Goal: Task Accomplishment & Management: Manage account settings

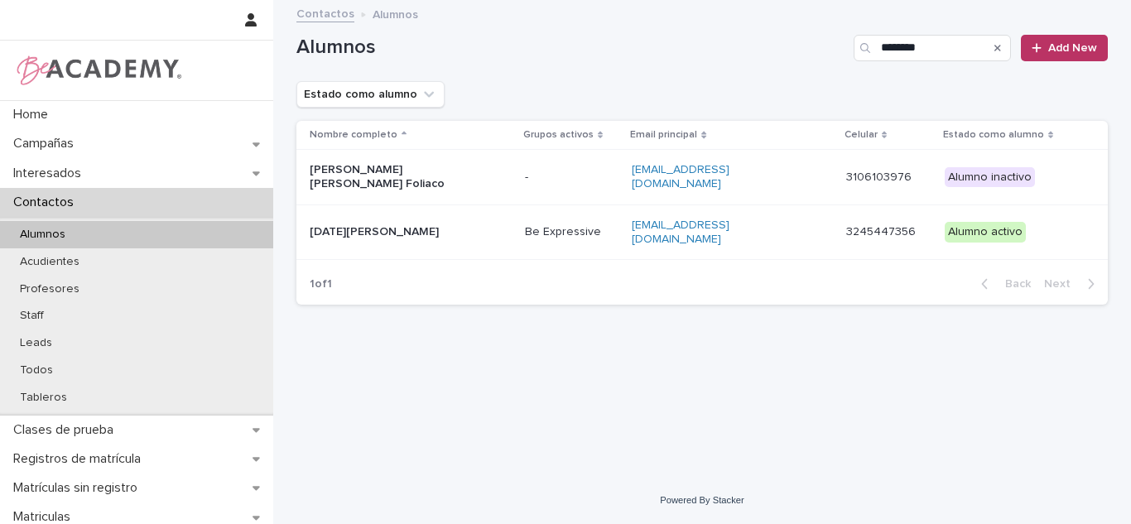
click at [986, 37] on div "Search" at bounding box center [998, 48] width 27 height 27
click at [956, 47] on input "********" at bounding box center [932, 48] width 157 height 27
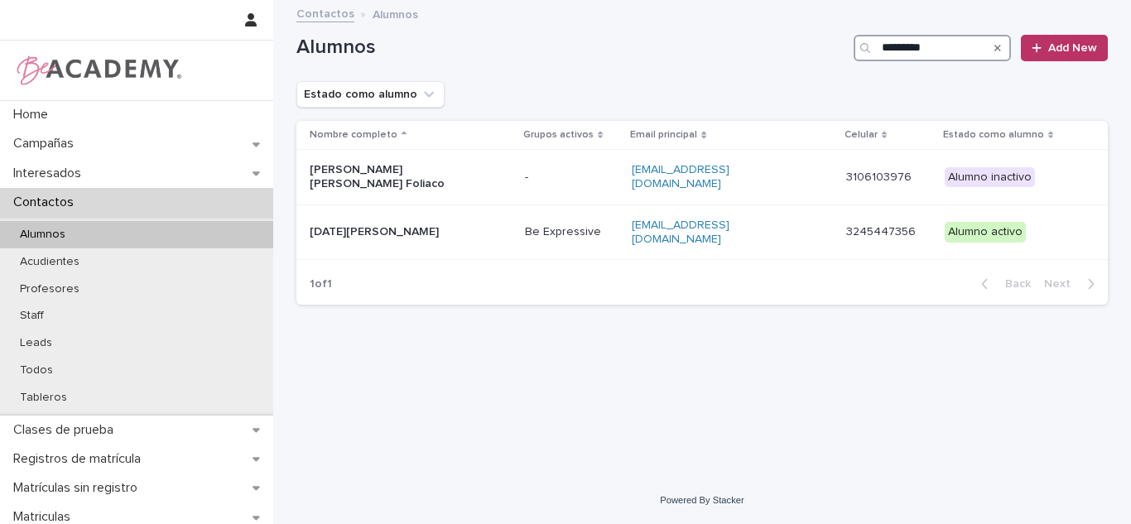
type input "**********"
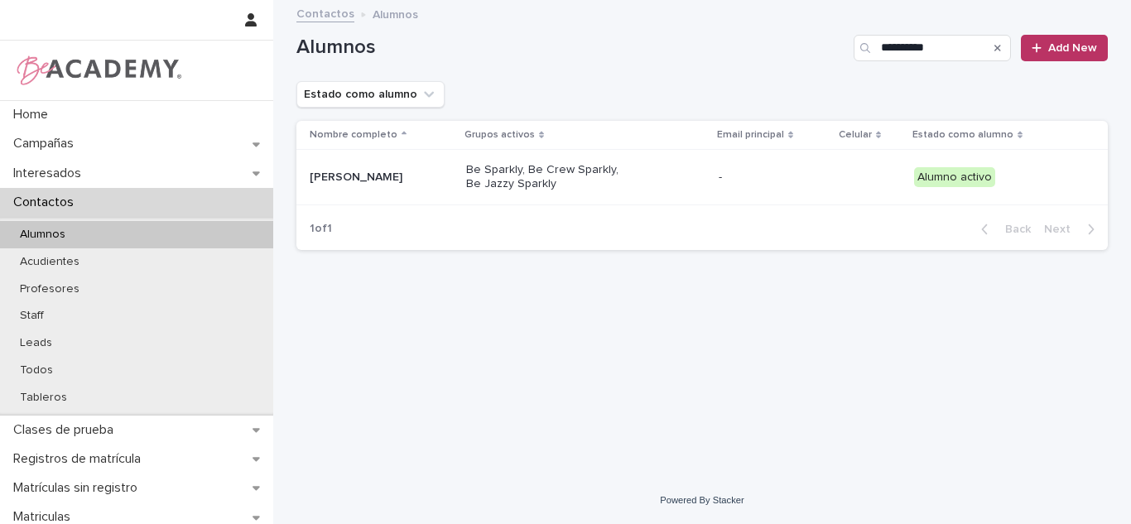
click at [453, 186] on div "[PERSON_NAME]" at bounding box center [381, 177] width 143 height 27
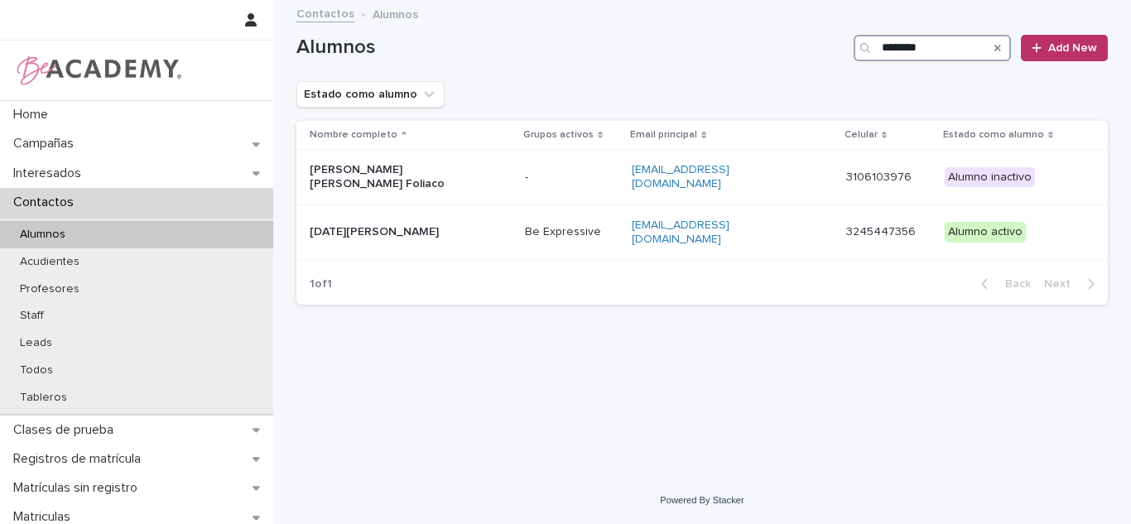
click at [918, 59] on input "********" at bounding box center [932, 48] width 157 height 27
click at [919, 57] on input "********" at bounding box center [932, 48] width 157 height 27
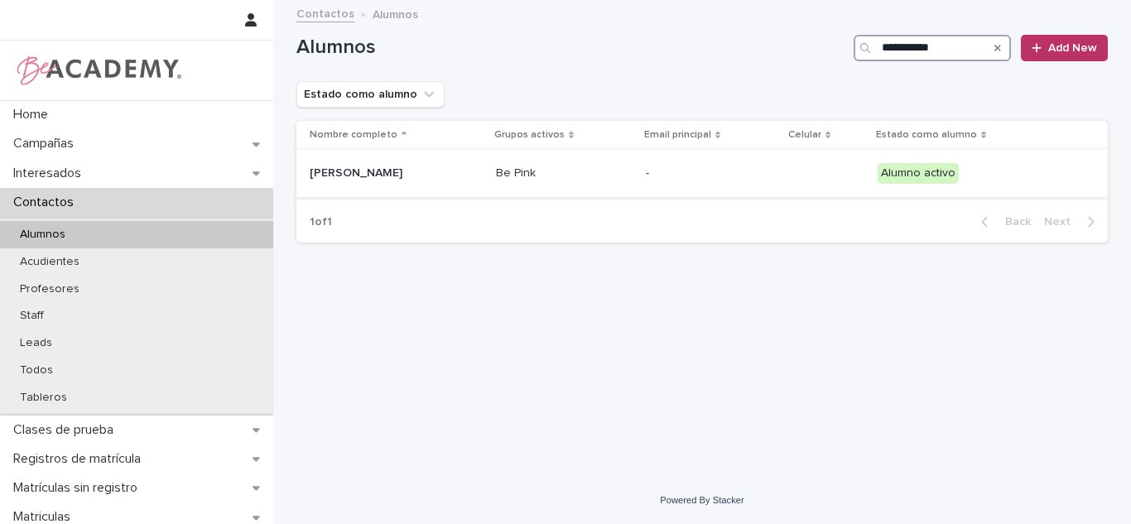
type input "**********"
click at [483, 169] on div "Elizabeth Cardenas Ramirez" at bounding box center [396, 173] width 173 height 27
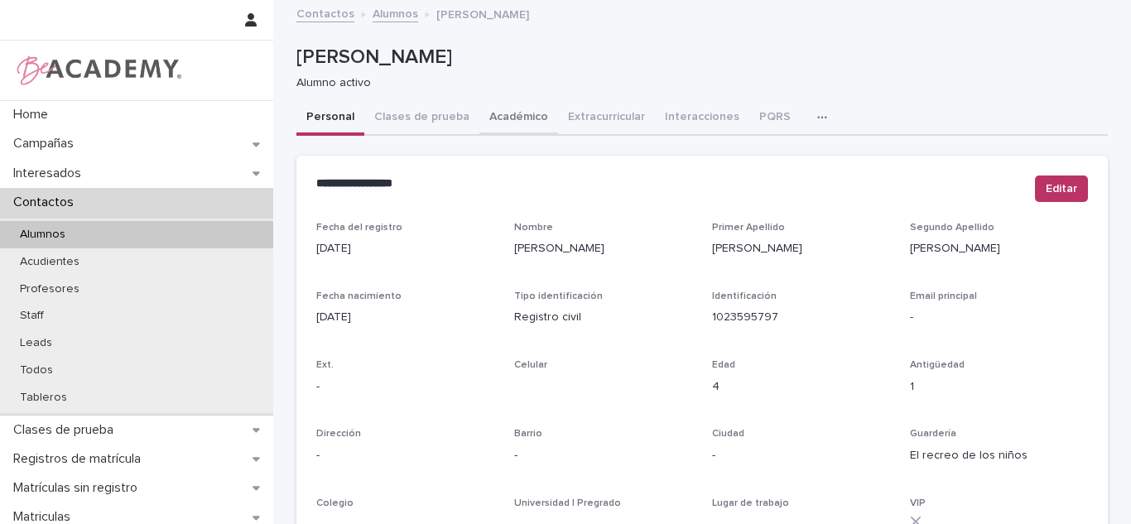
click at [506, 121] on button "Académico" at bounding box center [519, 118] width 79 height 35
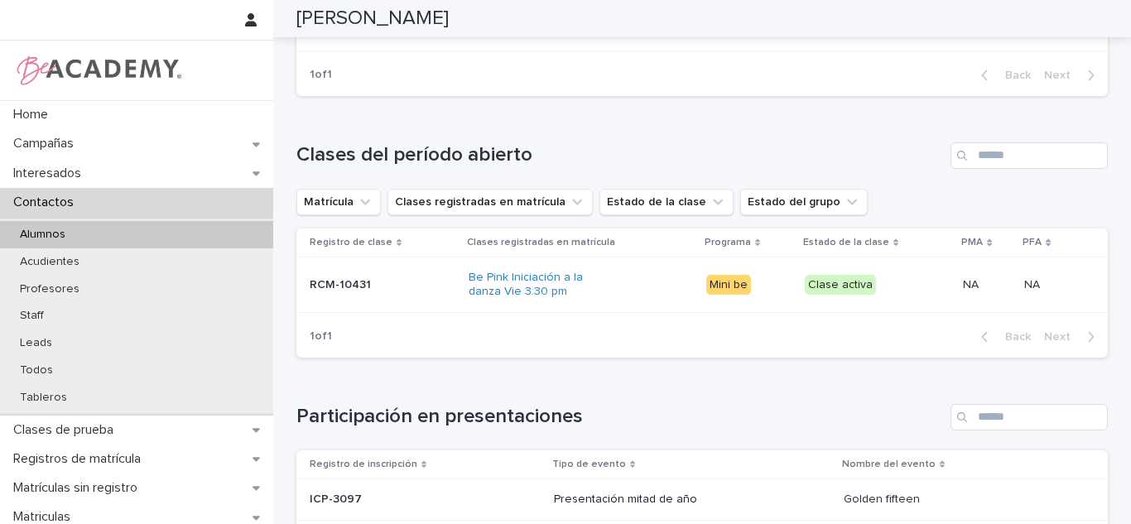
scroll to position [455, 0]
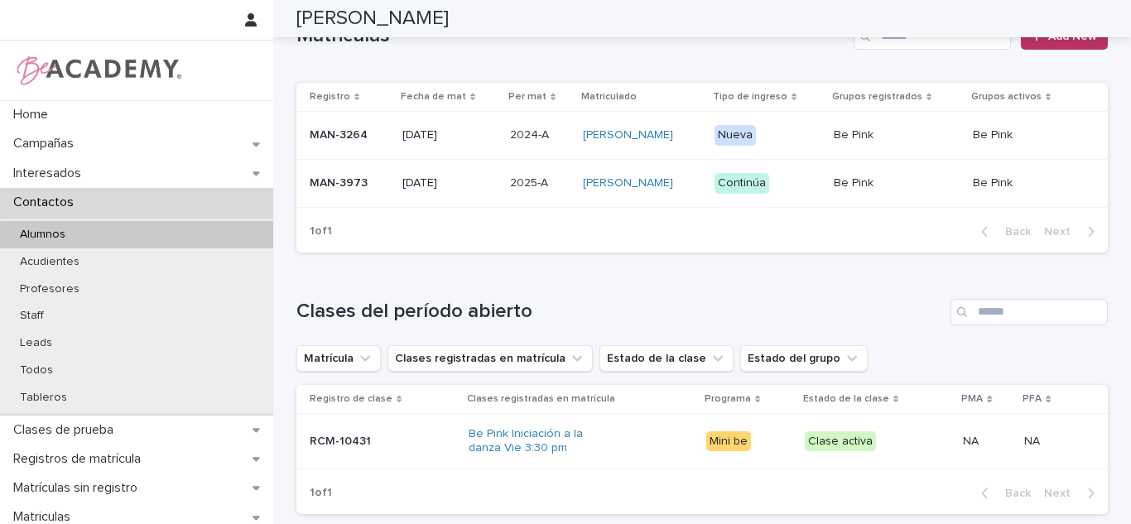
click at [442, 197] on div "14/02/2025" at bounding box center [450, 183] width 94 height 27
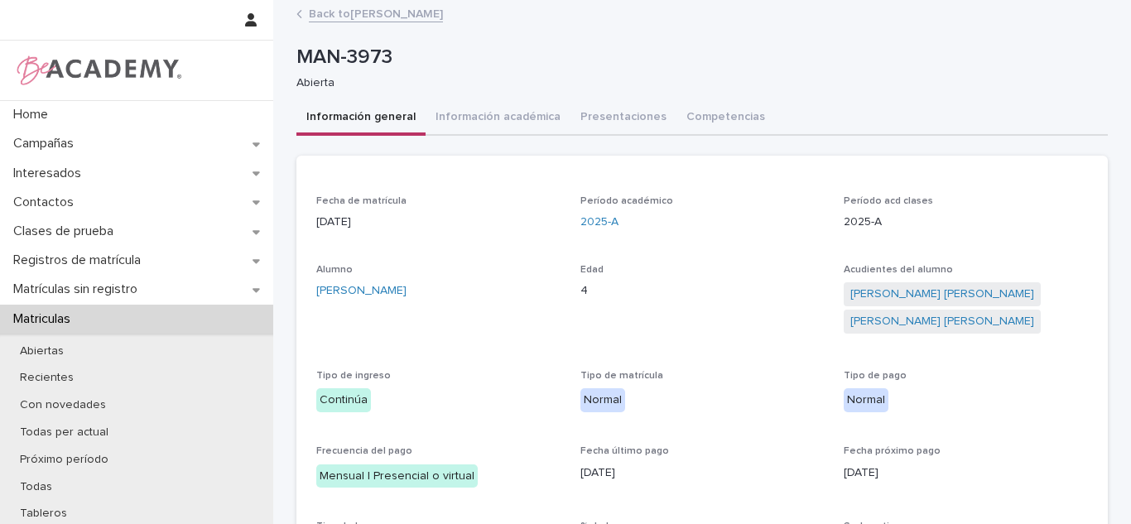
click at [335, 11] on link "Back to Elizabeth Cardenas Ramirez" at bounding box center [376, 12] width 134 height 19
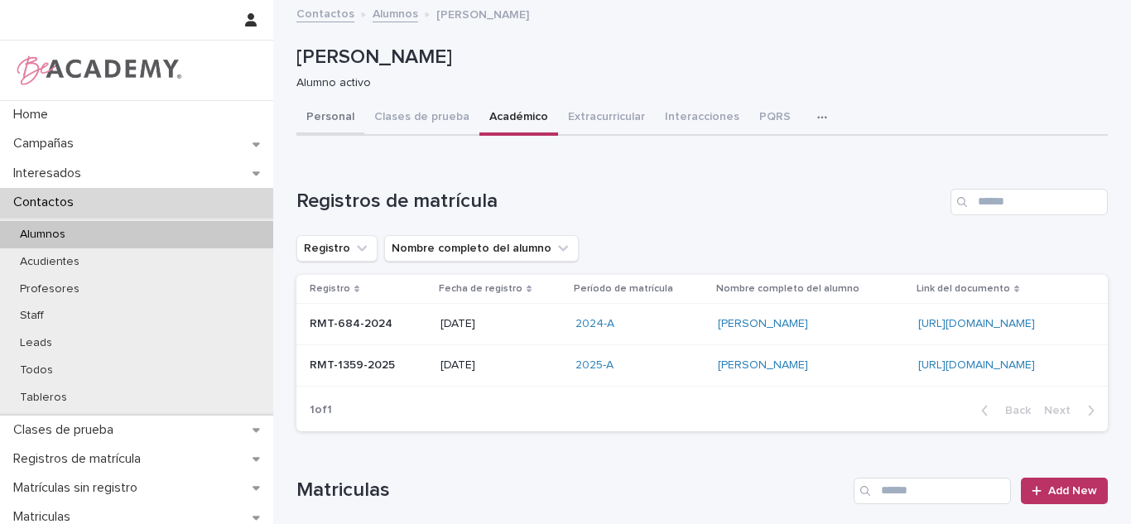
click at [315, 131] on button "Personal" at bounding box center [331, 118] width 68 height 35
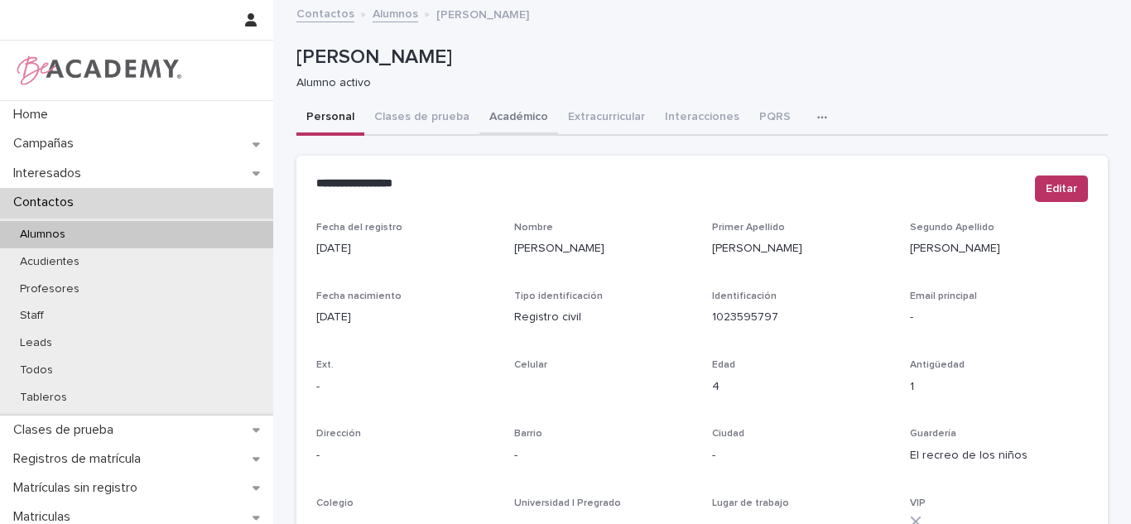
click at [495, 113] on button "Académico" at bounding box center [519, 118] width 79 height 35
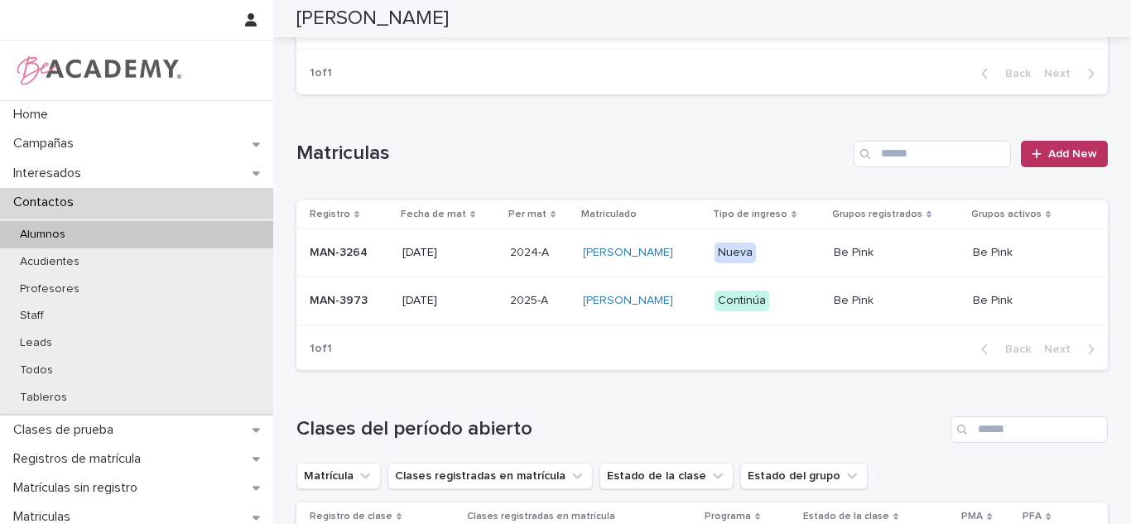
scroll to position [422, 0]
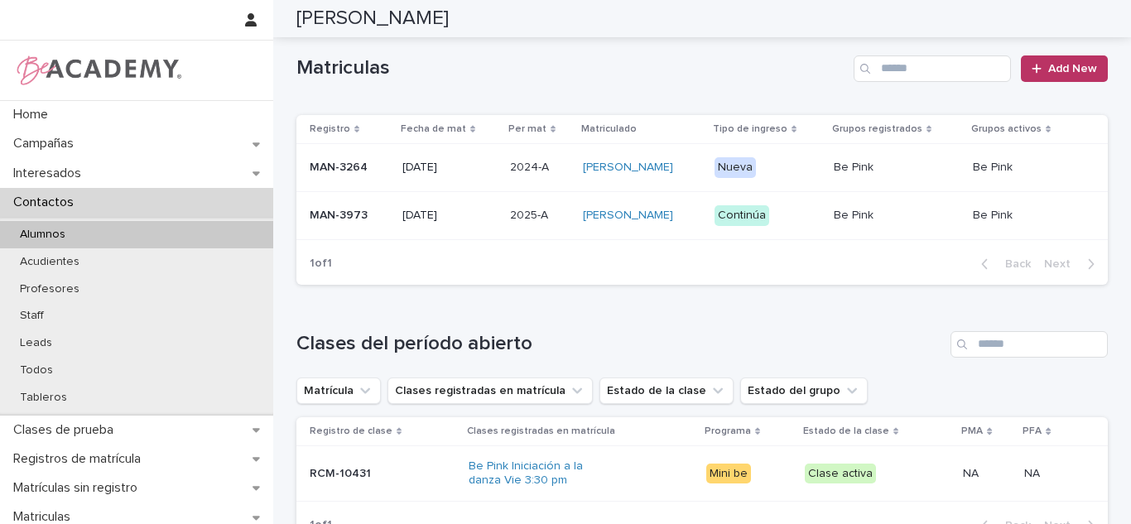
click at [531, 239] on td "2025-A 2025-A" at bounding box center [540, 215] width 73 height 48
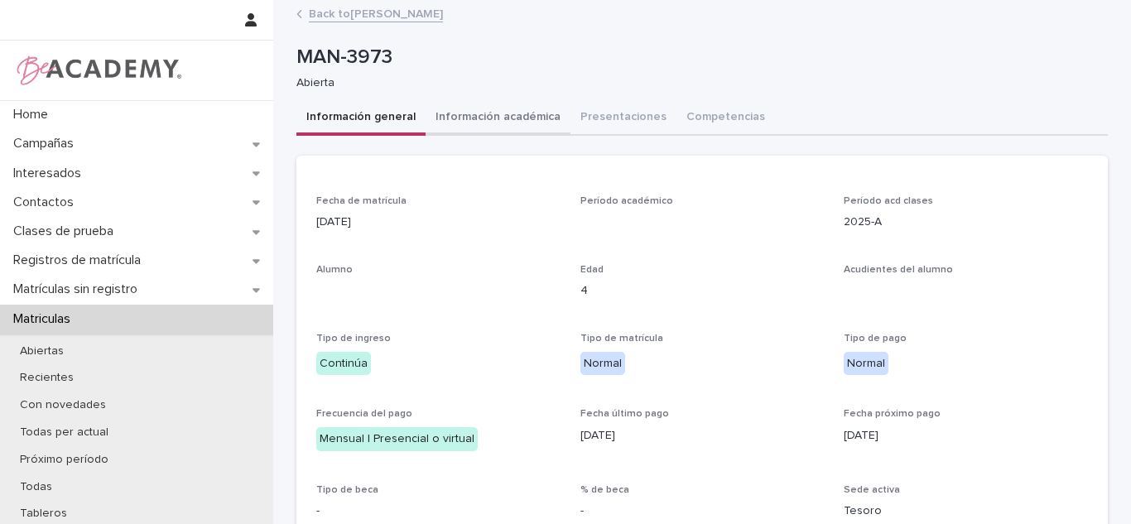
click at [499, 120] on button "Información académica" at bounding box center [498, 118] width 145 height 35
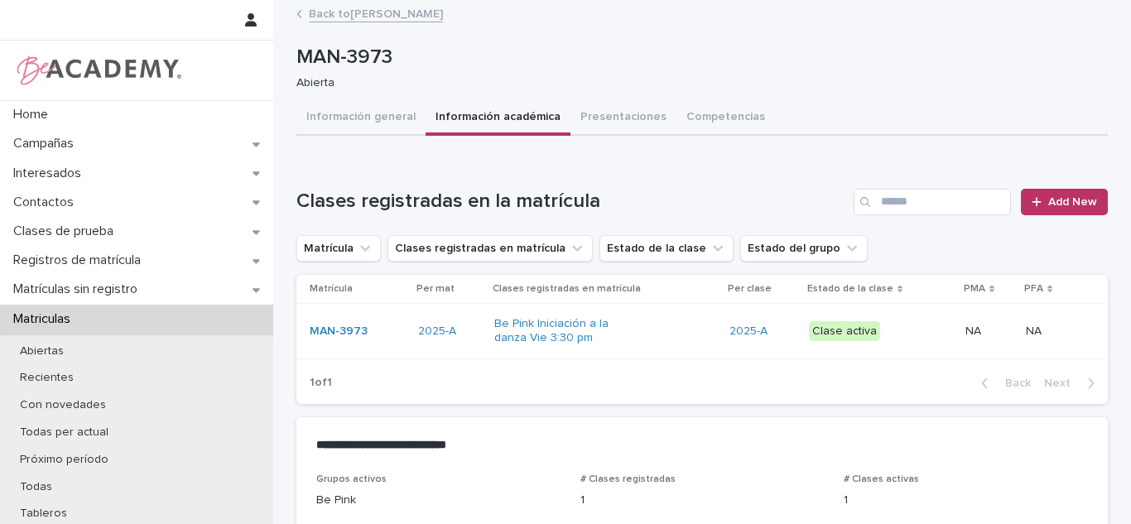
click at [550, 127] on button "Información académica" at bounding box center [498, 118] width 145 height 35
click at [584, 117] on button "Presentaciones" at bounding box center [624, 118] width 106 height 35
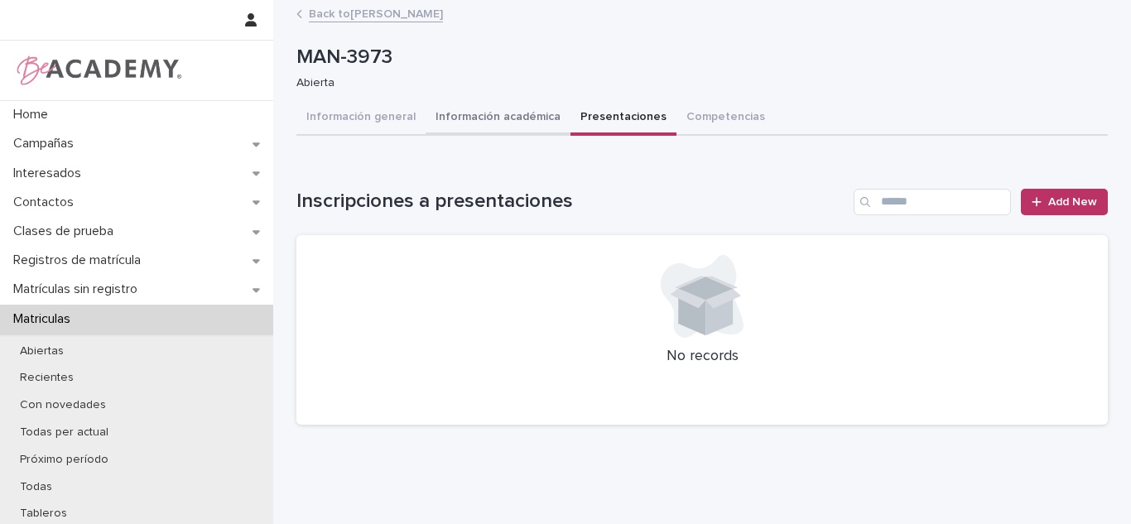
click at [446, 131] on button "Información académica" at bounding box center [498, 118] width 145 height 35
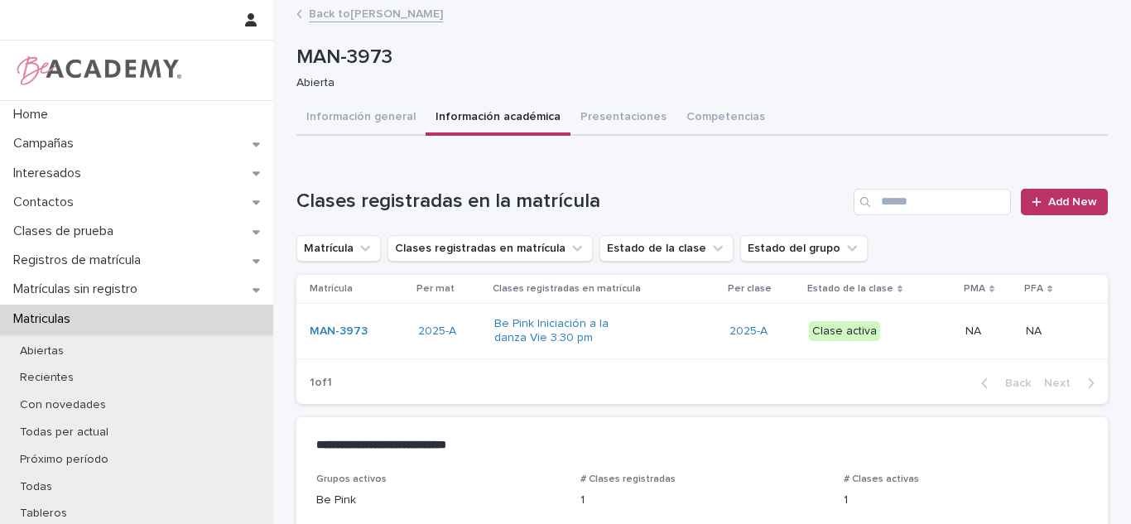
click at [322, 120] on button "Información general" at bounding box center [361, 118] width 129 height 35
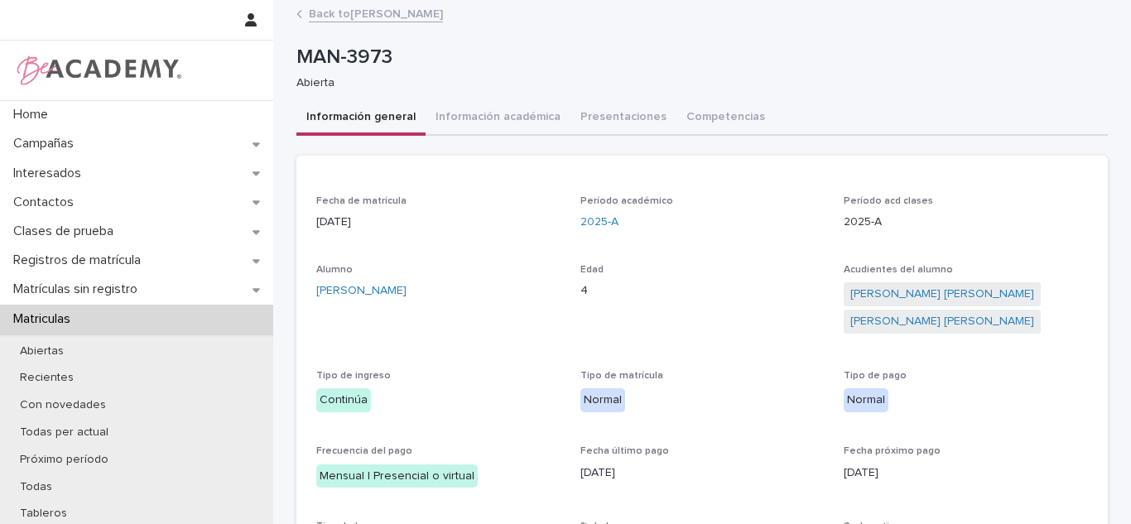
click at [330, 27] on div "**********" at bounding box center [703, 391] width 812 height 779
click at [424, 18] on link "Back to Elizabeth Cardenas Ramirez" at bounding box center [376, 12] width 134 height 19
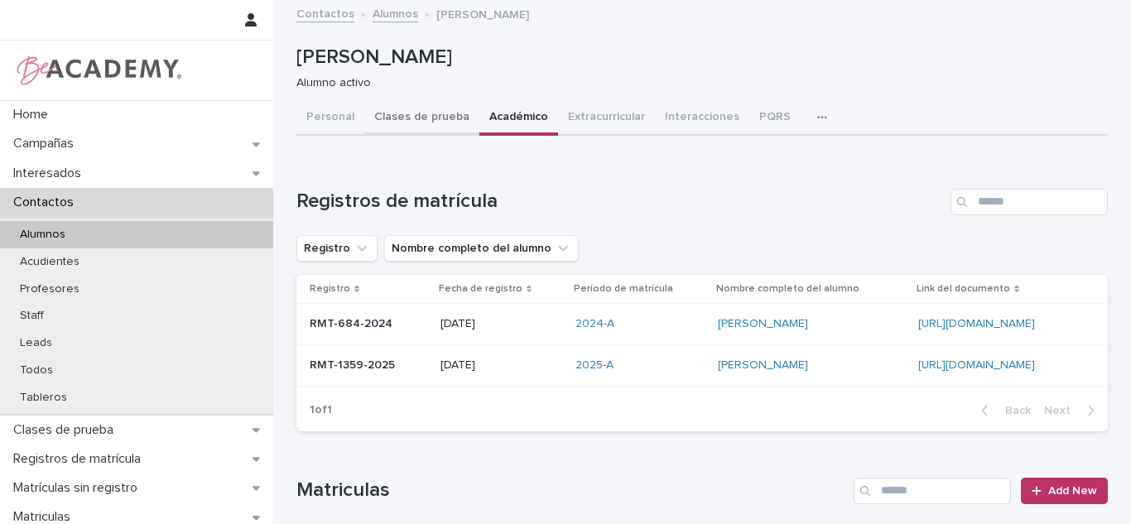
click at [354, 121] on div "Personal Clases de prueba Académico Extracurricular Interacciones PQRS Tareas" at bounding box center [703, 118] width 812 height 35
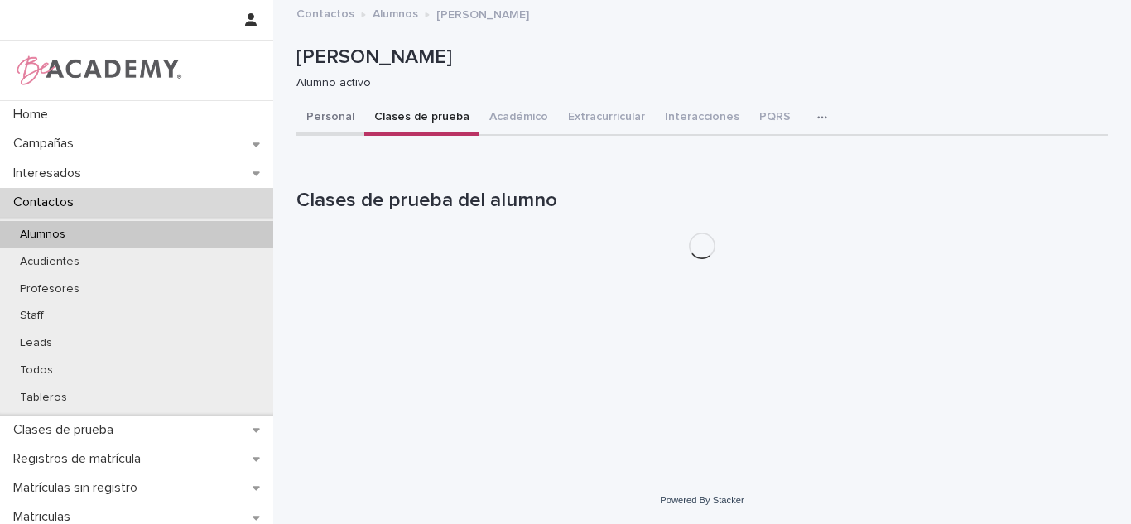
click at [340, 125] on button "Personal" at bounding box center [331, 118] width 68 height 35
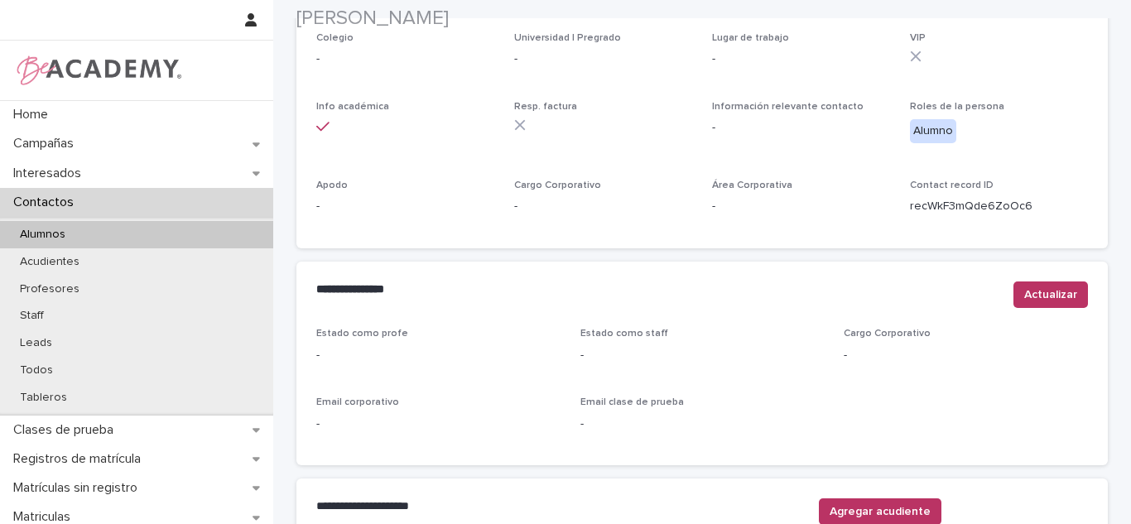
scroll to position [668, 0]
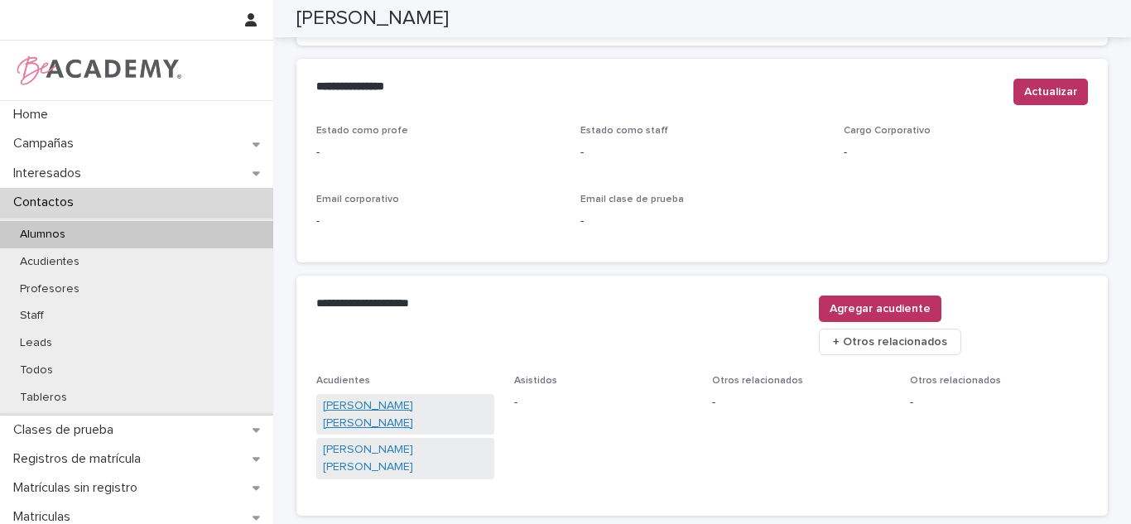
click at [417, 398] on link "[PERSON_NAME]" at bounding box center [405, 415] width 165 height 35
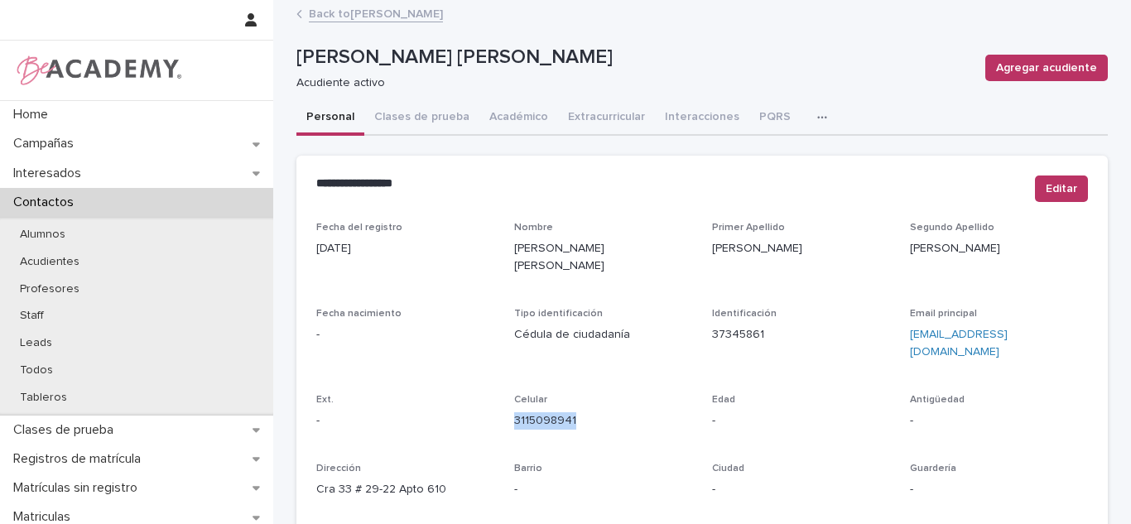
drag, startPoint x: 559, startPoint y: 389, endPoint x: 508, endPoint y: 398, distance: 52.2
click at [514, 398] on div "Celular 3115098941" at bounding box center [603, 418] width 178 height 49
copy link "3115098941"
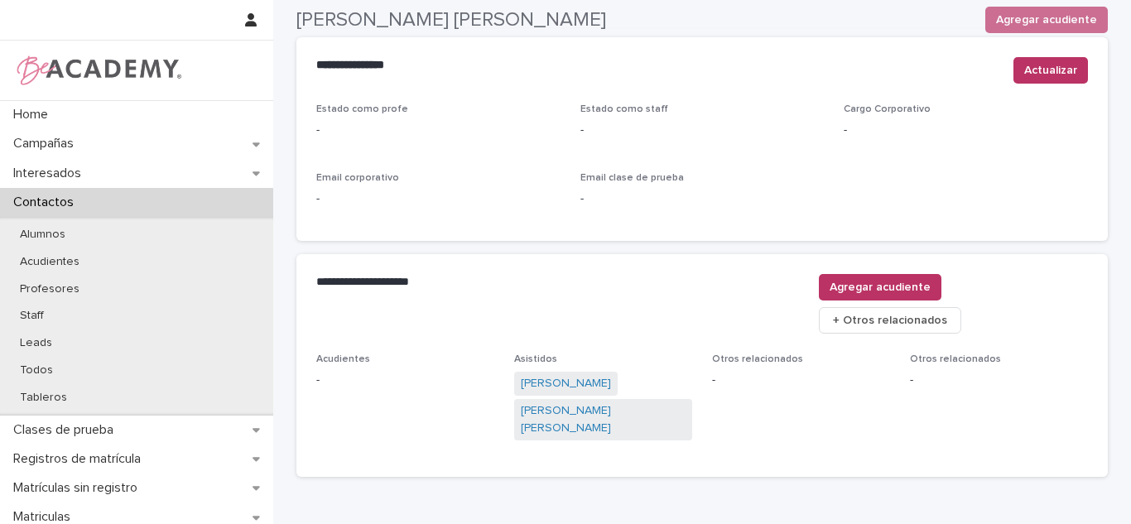
scroll to position [727, 0]
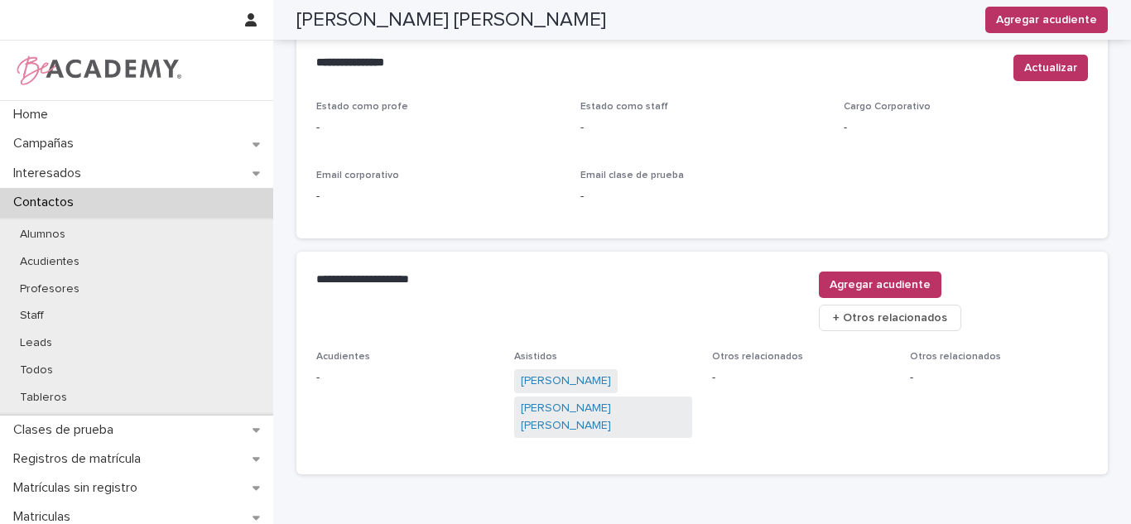
click at [585, 369] on div "Elizabeth Cardenas Ramirez Emiliano Andres Cardenas Ramirez" at bounding box center [603, 404] width 178 height 71
click at [579, 373] on link "[PERSON_NAME]" at bounding box center [566, 381] width 90 height 17
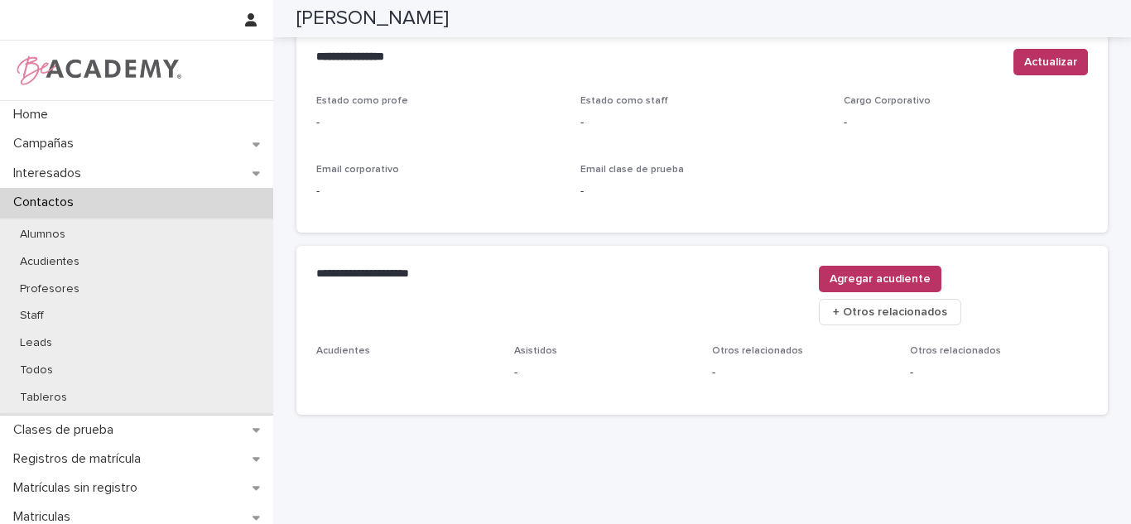
scroll to position [65, 0]
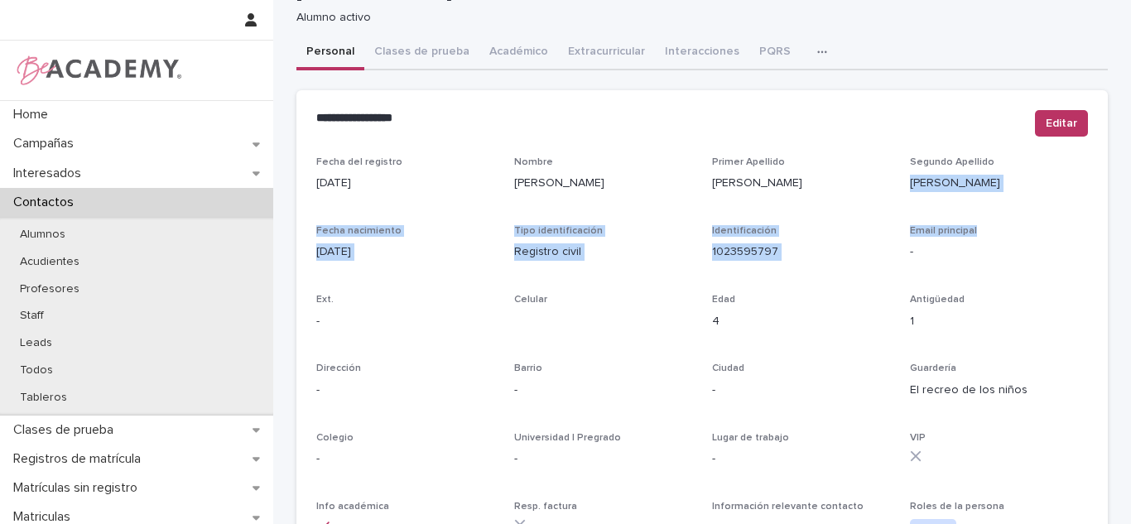
drag, startPoint x: 1063, startPoint y: 228, endPoint x: 1131, endPoint y: 175, distance: 85.5
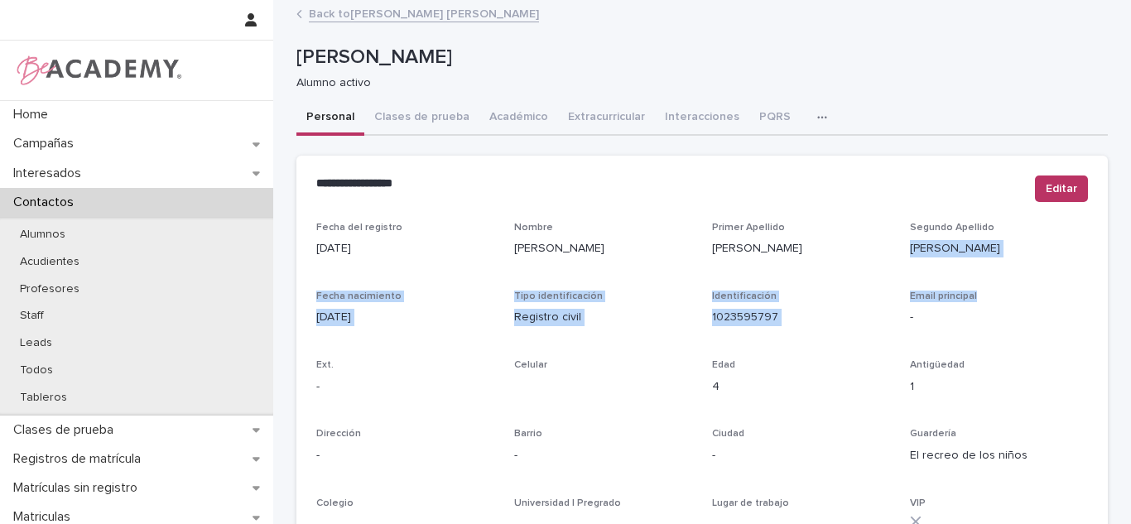
click at [406, 19] on link "Back to Erika Tatiana Ramirez Ibarra" at bounding box center [424, 12] width 230 height 19
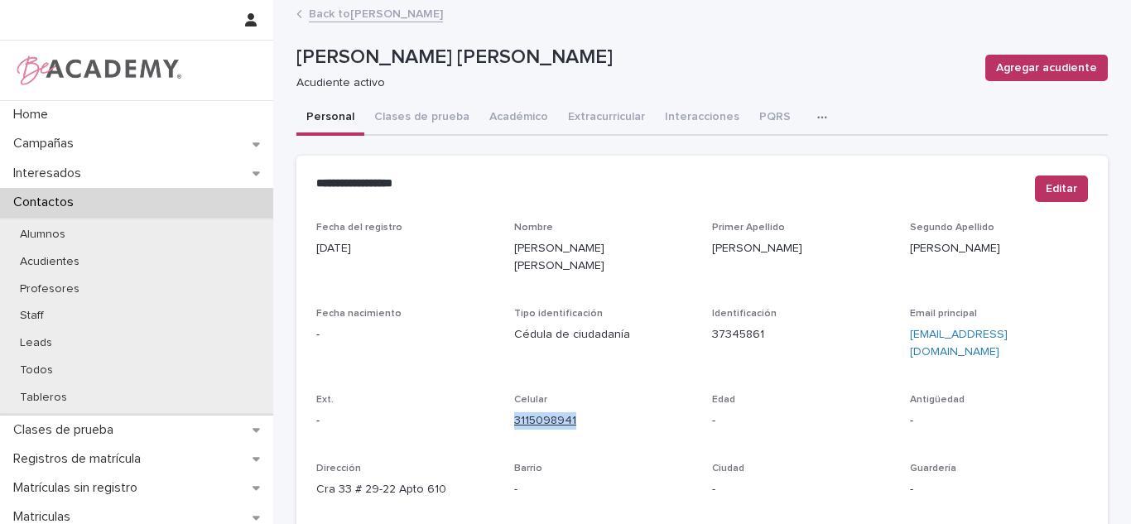
drag, startPoint x: 570, startPoint y: 389, endPoint x: 509, endPoint y: 391, distance: 60.5
click at [514, 412] on p "3115098941" at bounding box center [603, 420] width 178 height 17
copy link "3115098941"
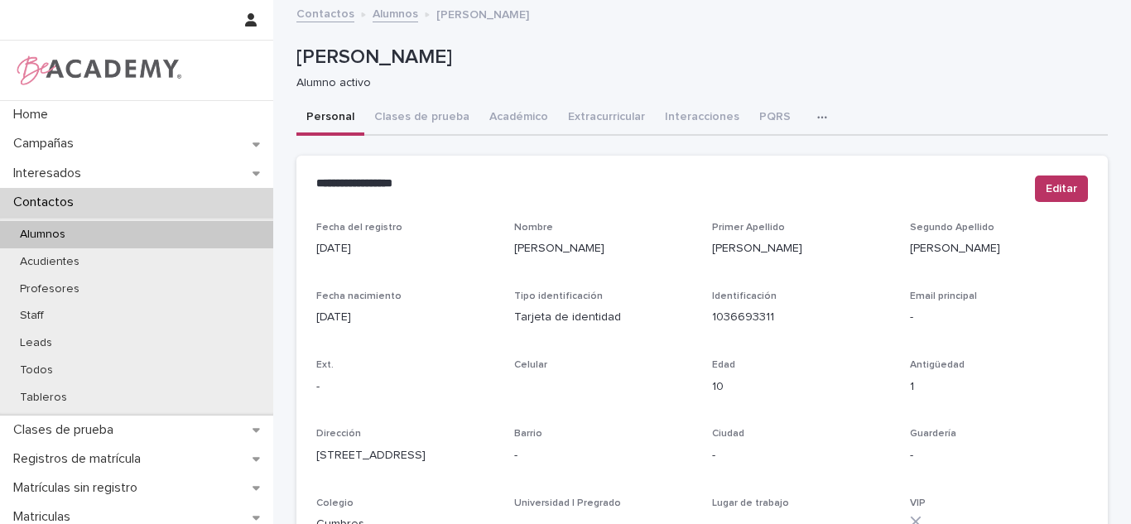
click at [539, 124] on button "Académico" at bounding box center [519, 118] width 79 height 35
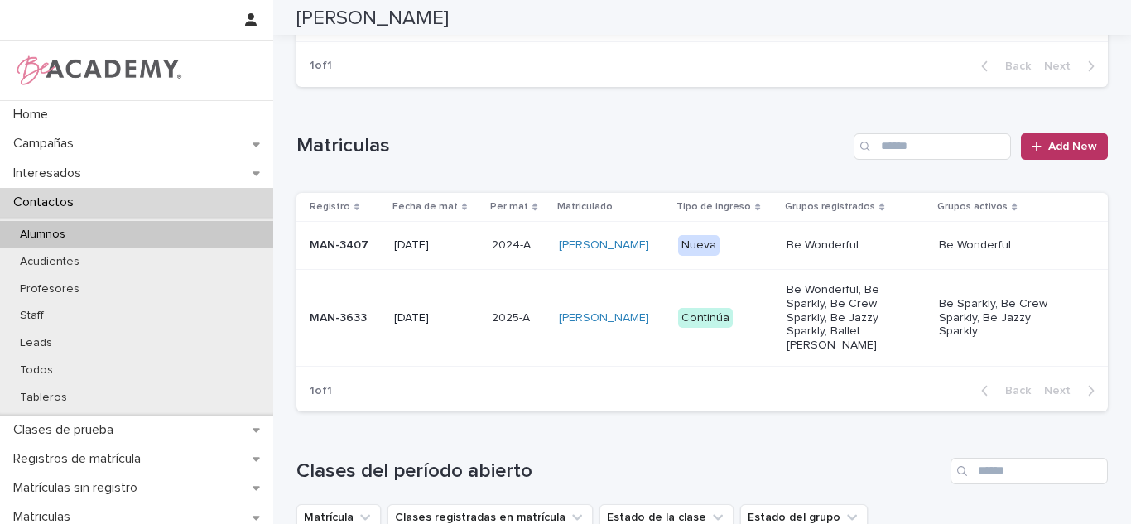
scroll to position [350, 0]
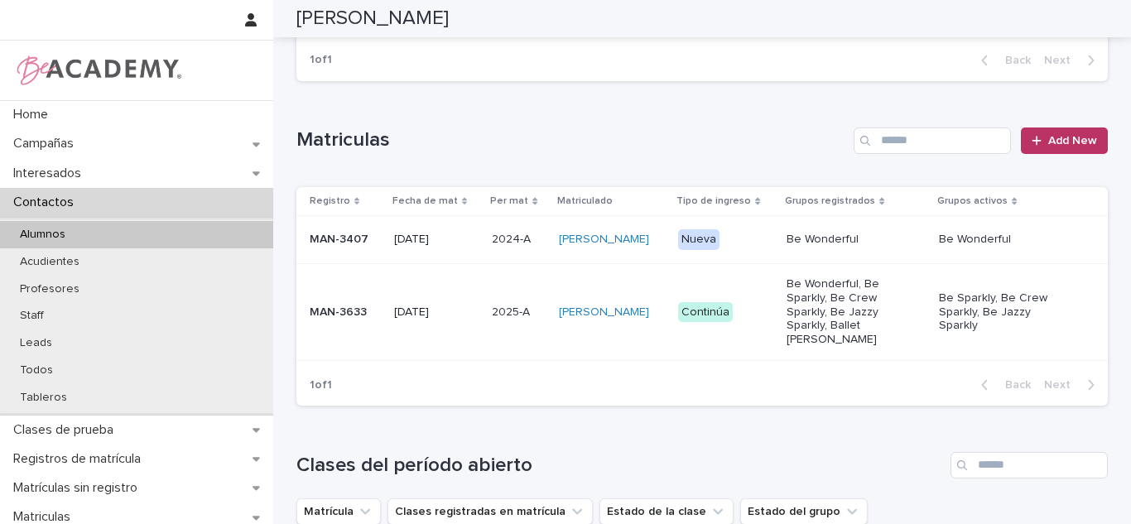
click at [490, 336] on td "2025-A 2025-A" at bounding box center [518, 311] width 66 height 97
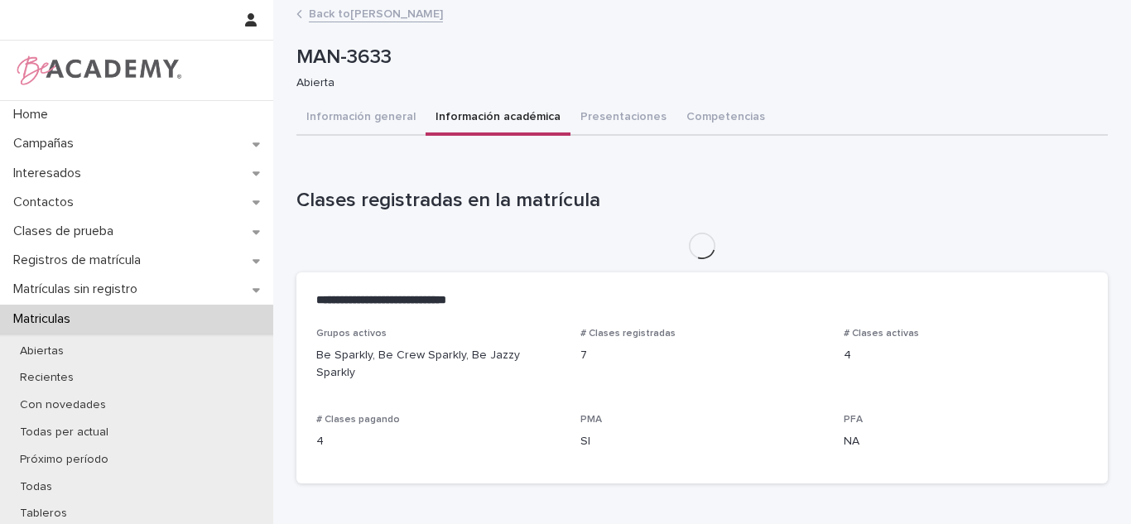
click at [474, 124] on button "Información académica" at bounding box center [498, 118] width 145 height 35
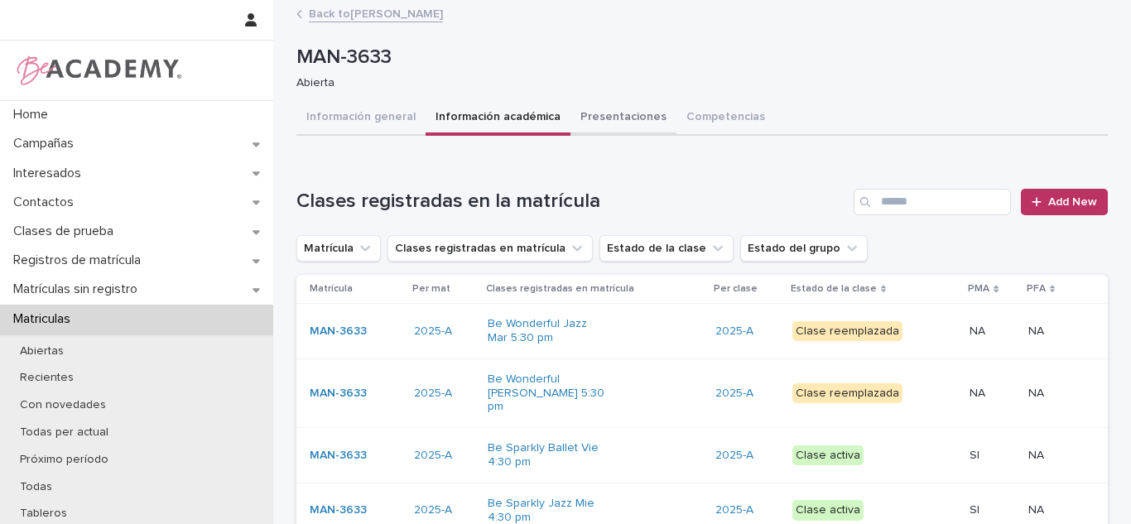
click at [602, 118] on button "Presentaciones" at bounding box center [624, 118] width 106 height 35
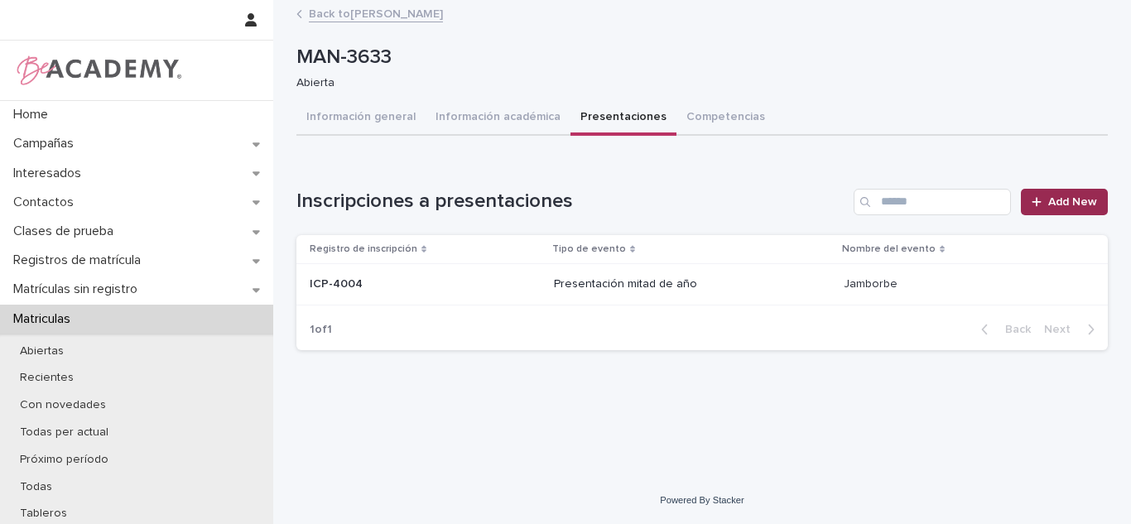
click at [1088, 196] on span "Add New" at bounding box center [1073, 202] width 49 height 12
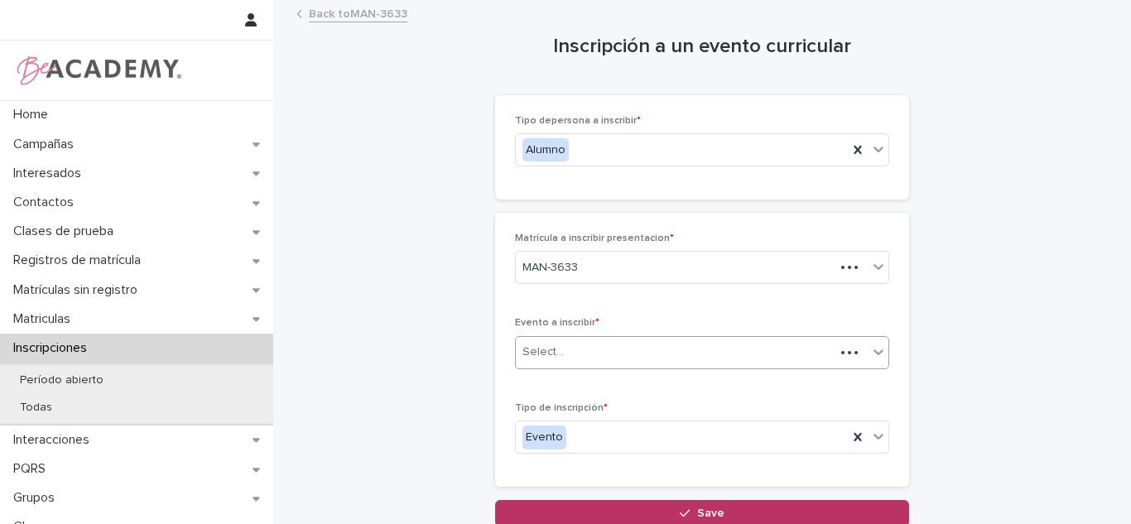
click at [566, 348] on input "text" at bounding box center [567, 352] width 2 height 14
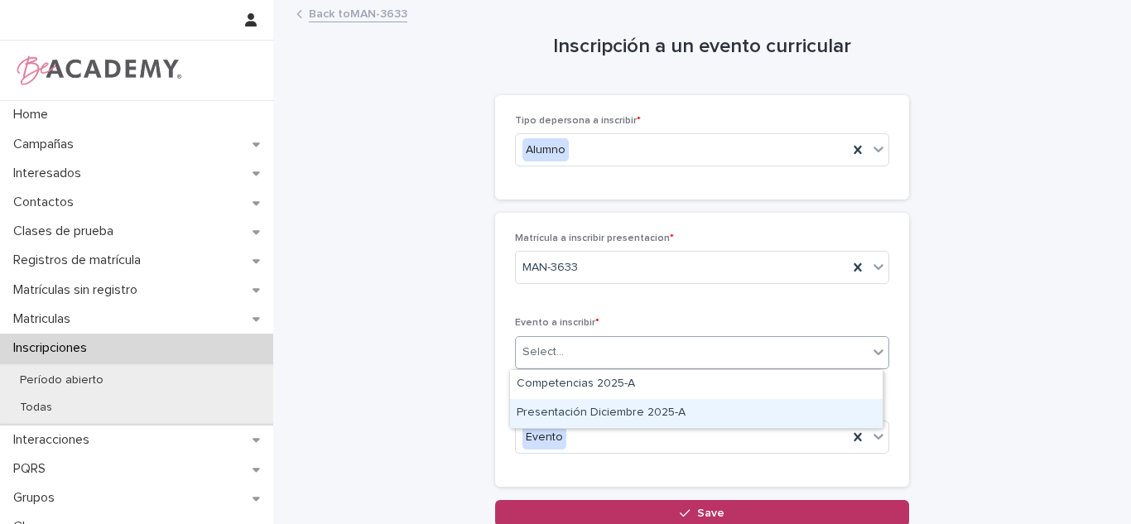
click at [567, 404] on div "Presentación Diciembre 2025-A" at bounding box center [696, 413] width 373 height 29
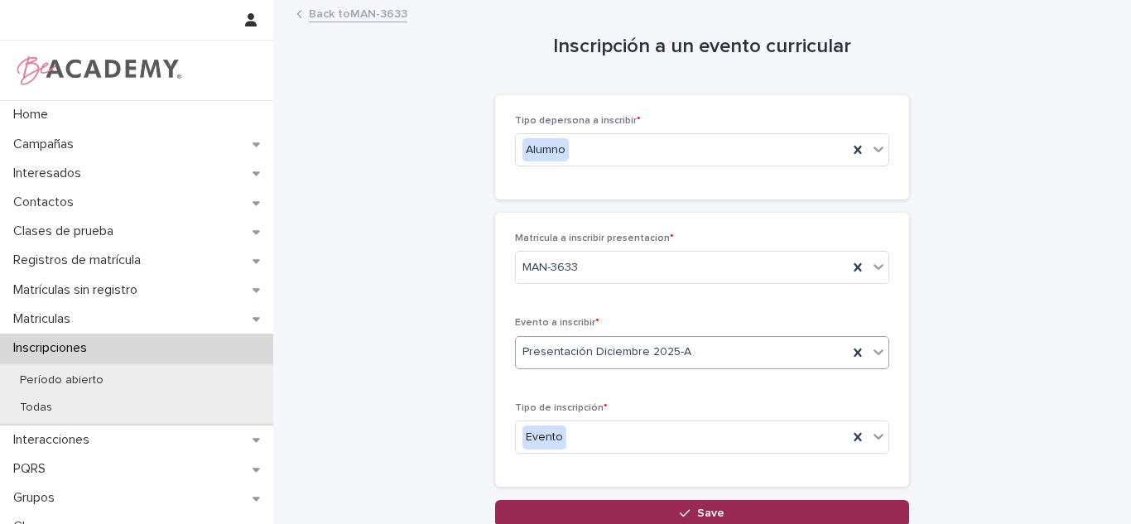
click at [602, 517] on button "Save" at bounding box center [702, 513] width 414 height 27
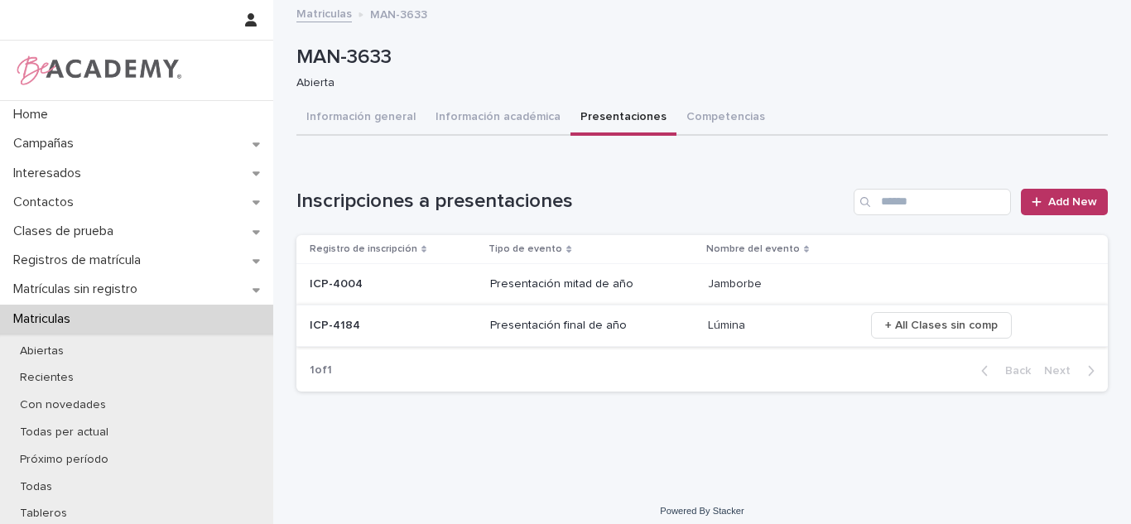
click at [898, 329] on span "+ All Clases sin comp" at bounding box center [941, 325] width 113 height 17
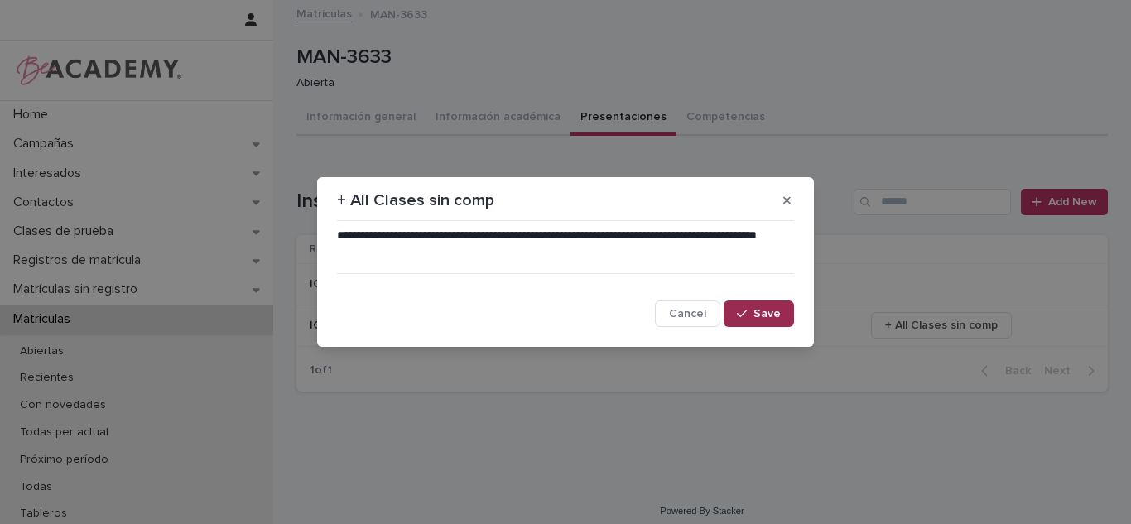
click at [764, 325] on button "Save" at bounding box center [759, 314] width 70 height 27
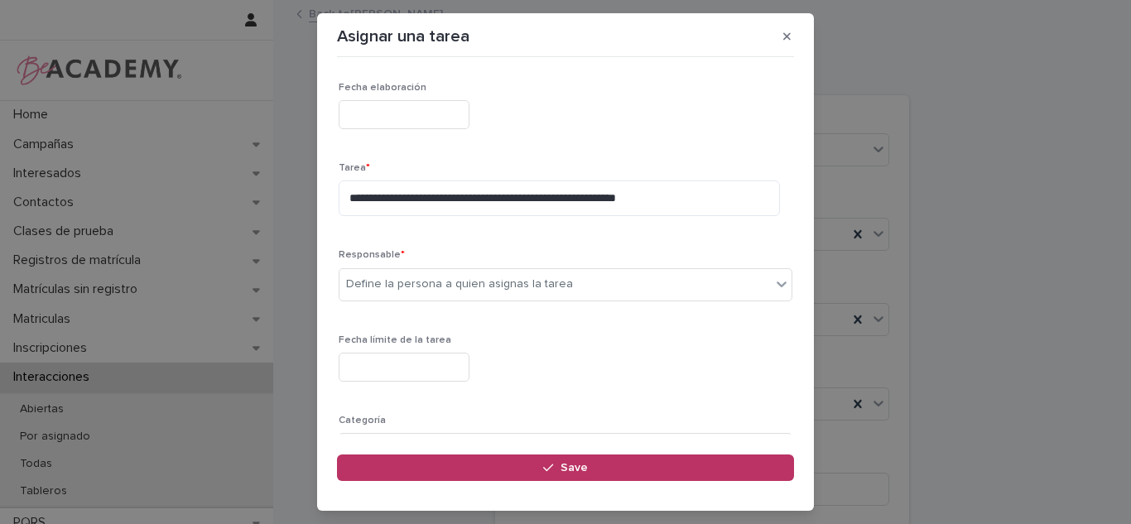
scroll to position [504, 0]
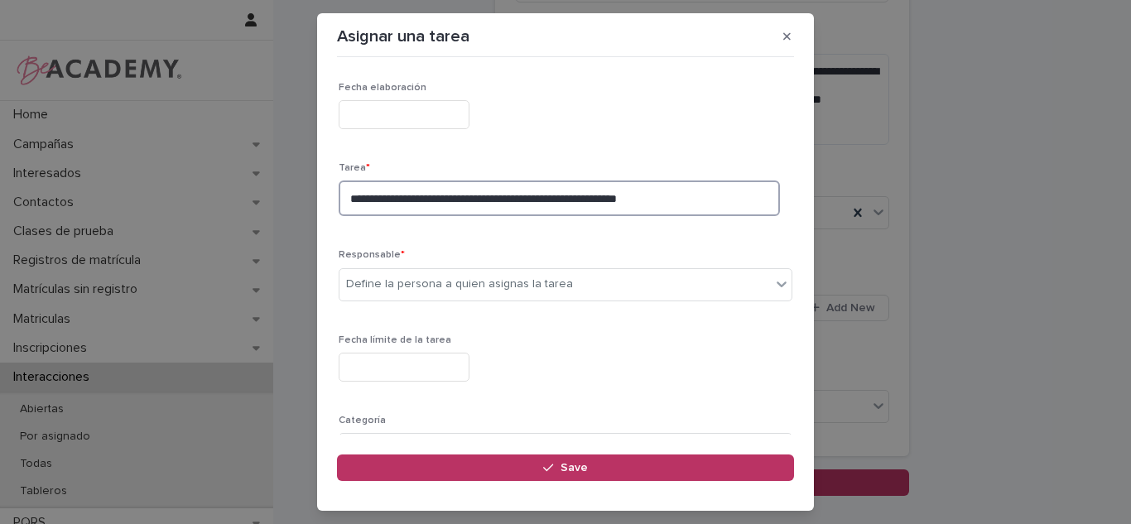
click at [668, 199] on textarea "**********" at bounding box center [559, 199] width 441 height 36
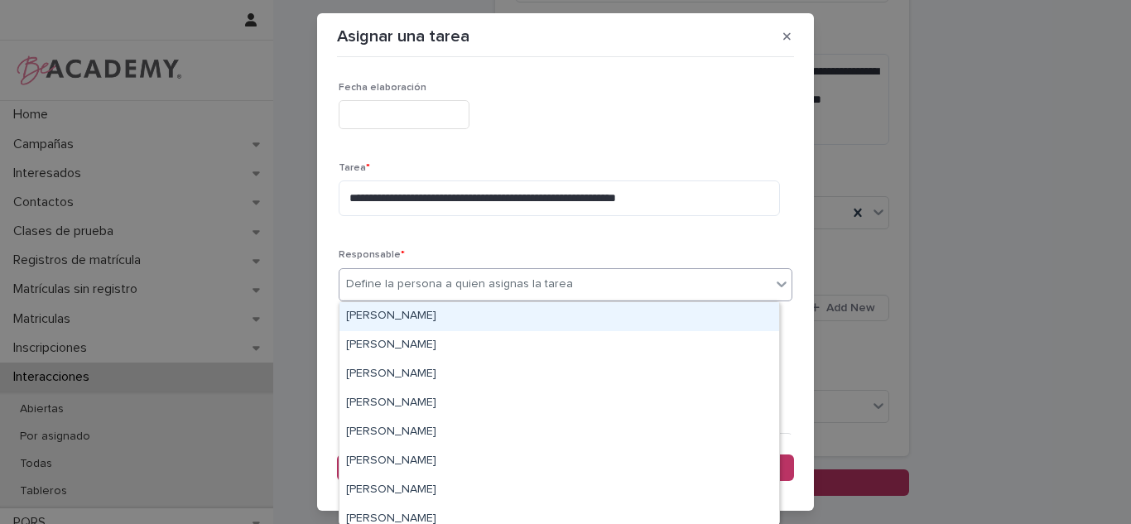
click at [579, 285] on div "Define la persona a quien asignas la tarea" at bounding box center [556, 284] width 432 height 27
click at [464, 317] on div "[PERSON_NAME]" at bounding box center [560, 316] width 440 height 29
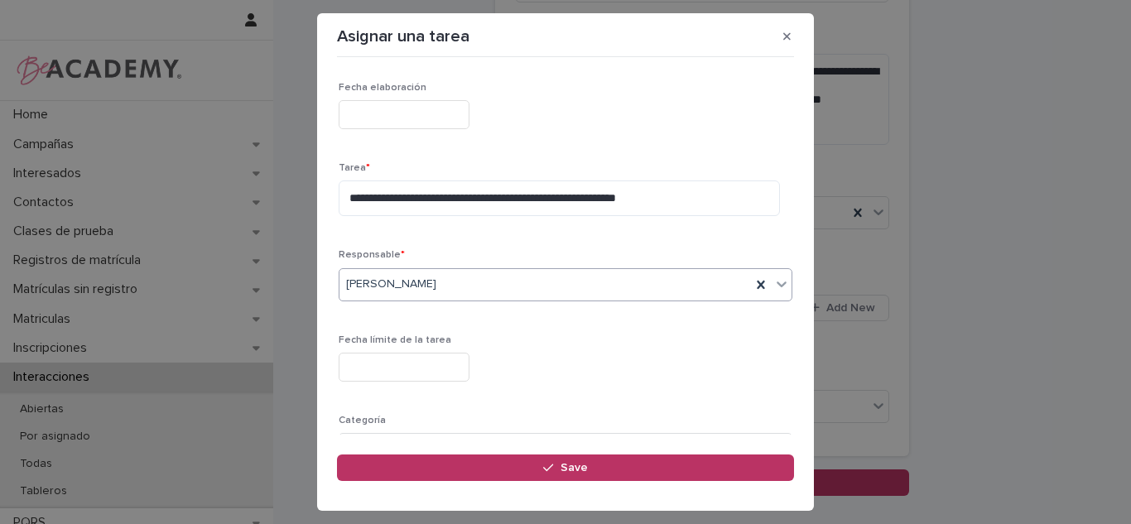
drag, startPoint x: 411, startPoint y: 383, endPoint x: 372, endPoint y: 362, distance: 44.5
click at [410, 383] on div "Fecha límite de la tarea" at bounding box center [566, 365] width 454 height 60
click at [350, 365] on input "text" at bounding box center [404, 367] width 131 height 29
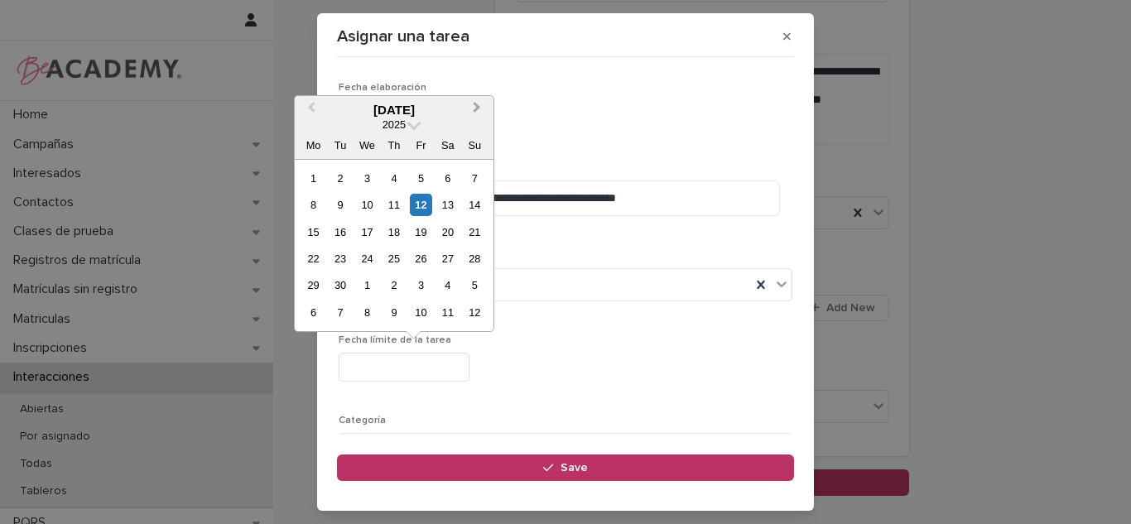
click at [477, 109] on span "Next Month" at bounding box center [477, 110] width 0 height 22
click at [413, 186] on div "3" at bounding box center [421, 178] width 22 height 22
type input "**********"
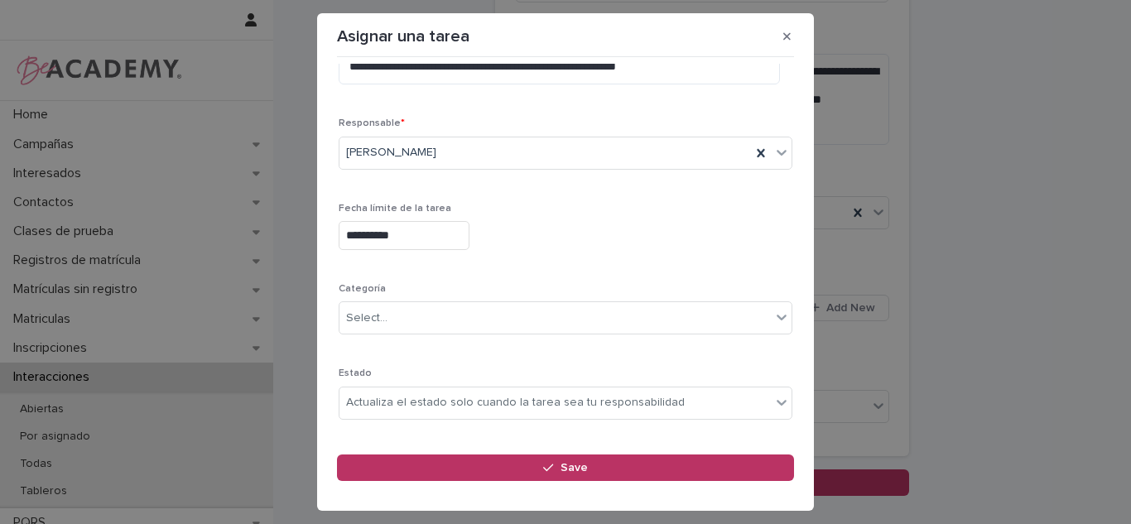
scroll to position [134, 0]
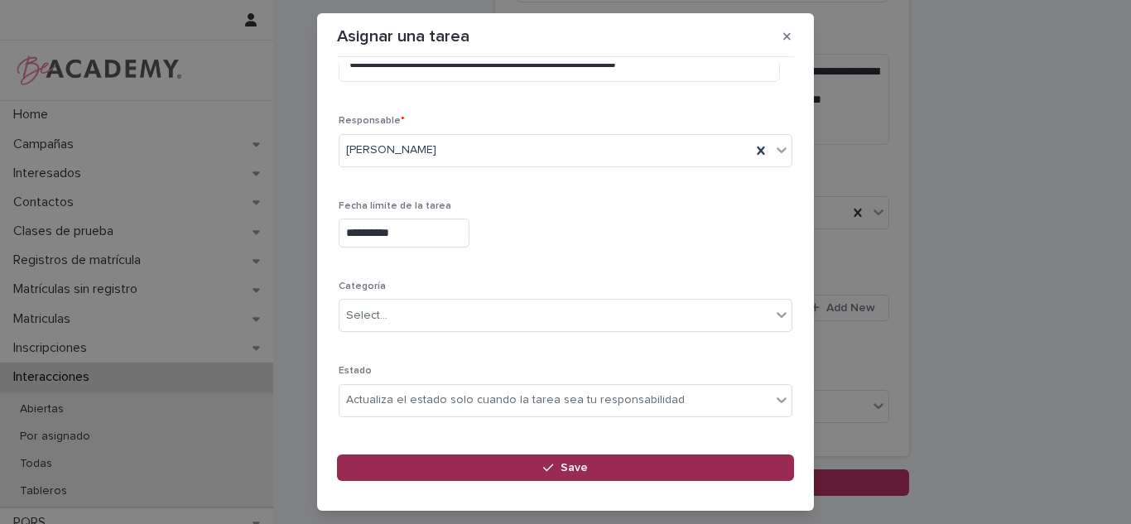
click at [592, 457] on button "Save" at bounding box center [565, 468] width 457 height 27
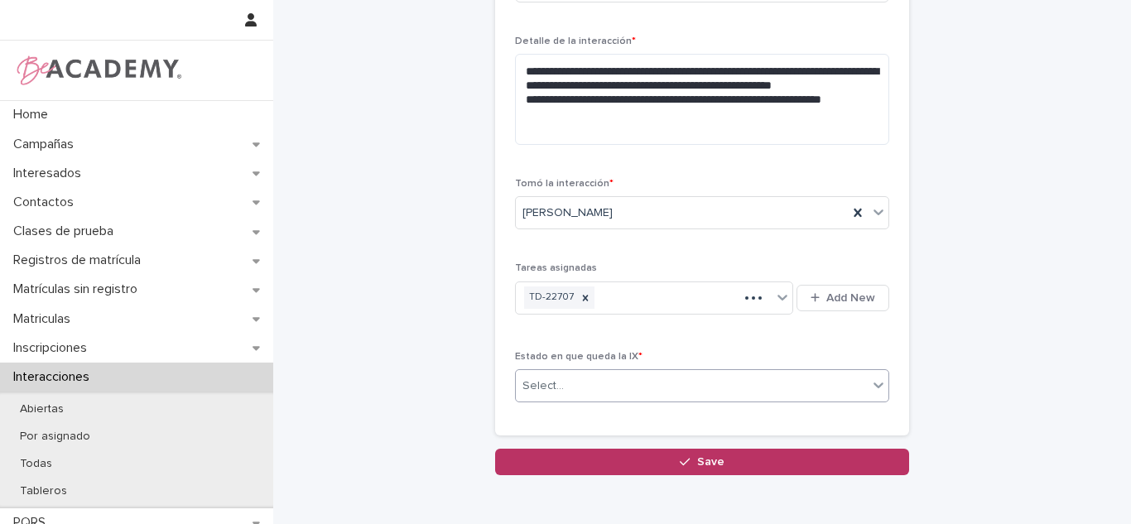
click at [627, 385] on div "Select..." at bounding box center [692, 386] width 352 height 27
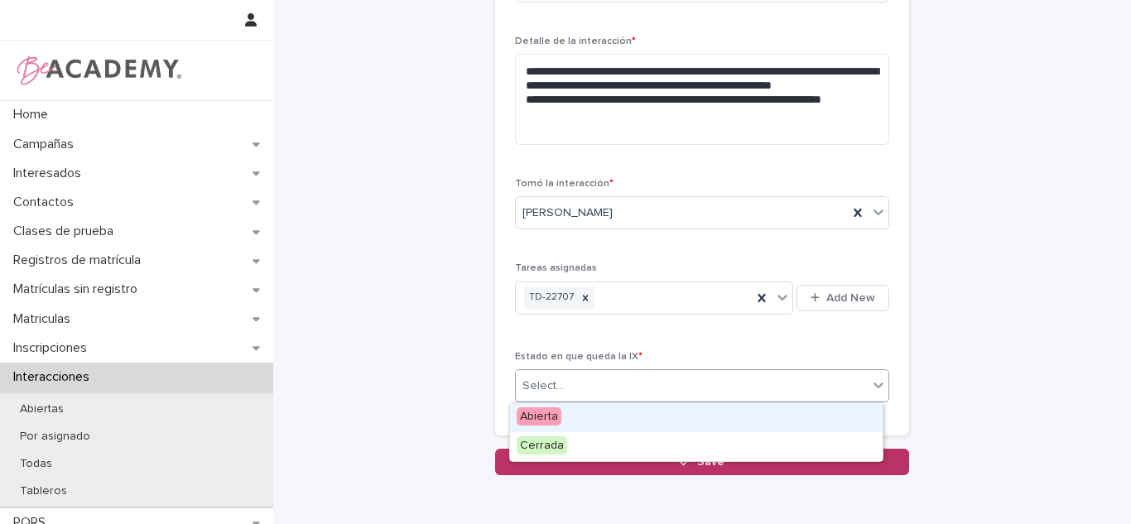
drag, startPoint x: 596, startPoint y: 425, endPoint x: 591, endPoint y: 434, distance: 10.0
click at [584, 424] on div "Abierta" at bounding box center [696, 417] width 373 height 29
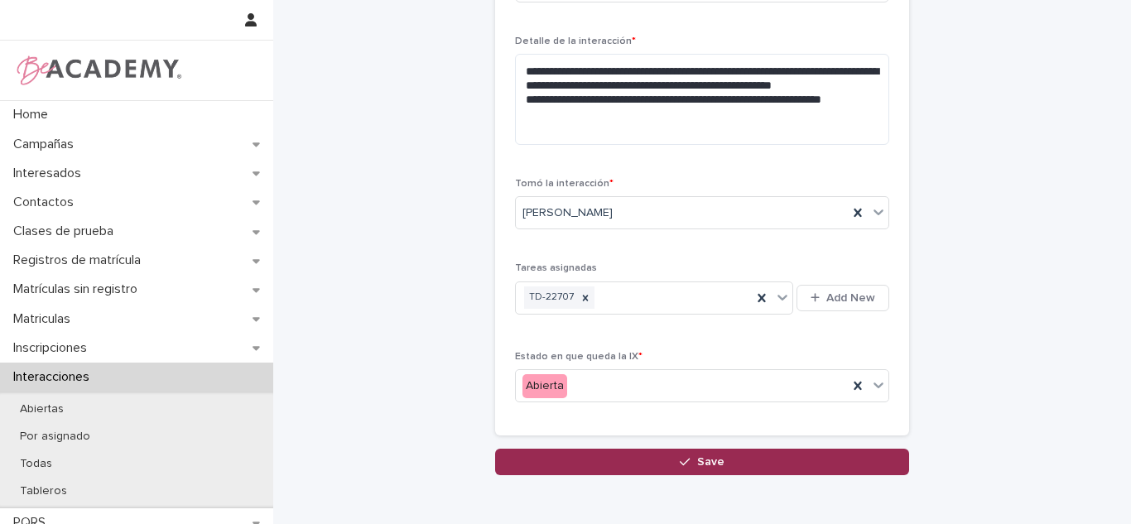
click at [588, 461] on button "Save" at bounding box center [702, 462] width 414 height 27
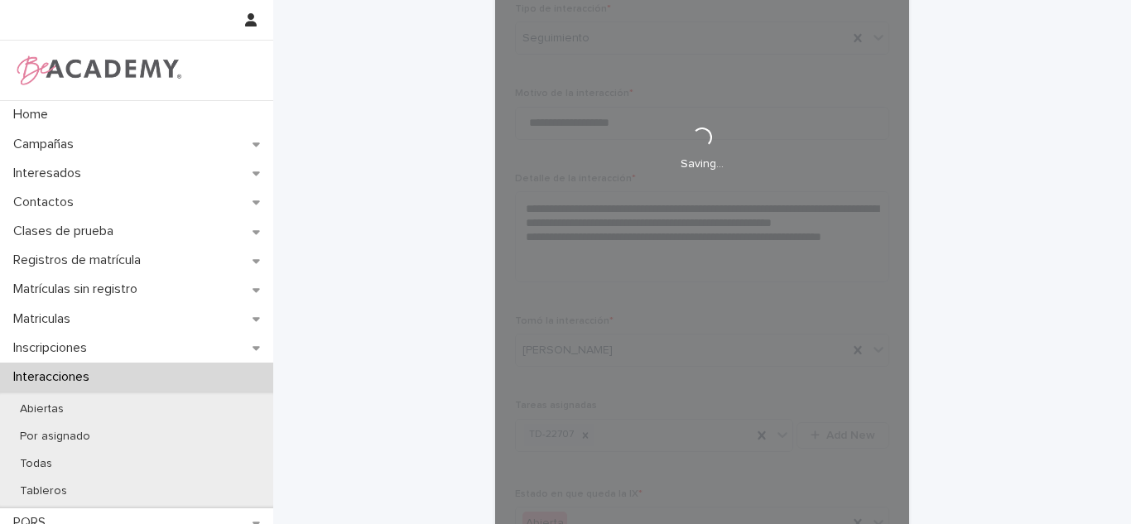
scroll to position [353, 0]
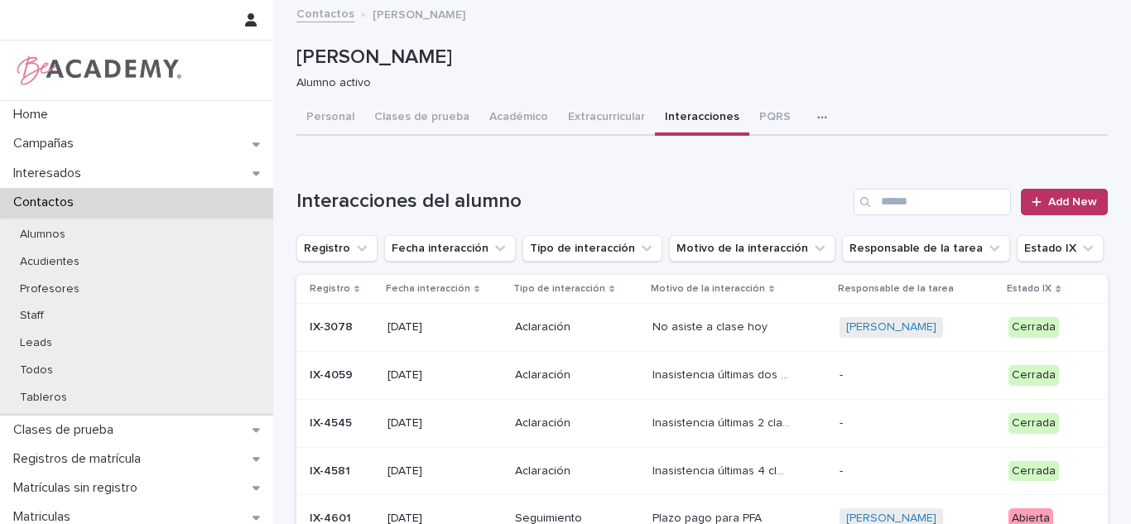
drag, startPoint x: 520, startPoint y: 123, endPoint x: 620, endPoint y: 12, distance: 149.6
click at [520, 123] on button "Académico" at bounding box center [519, 118] width 79 height 35
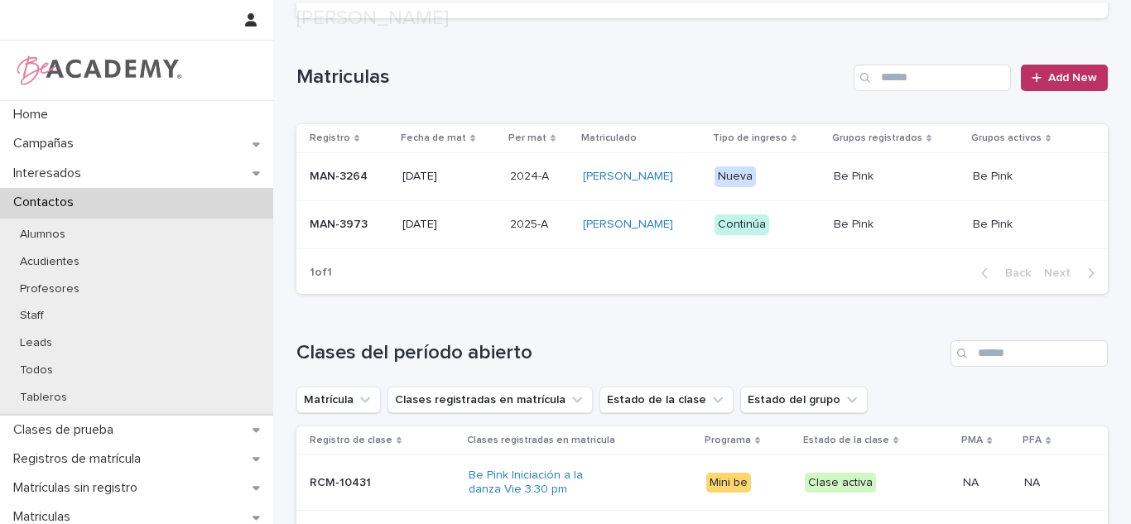
scroll to position [455, 0]
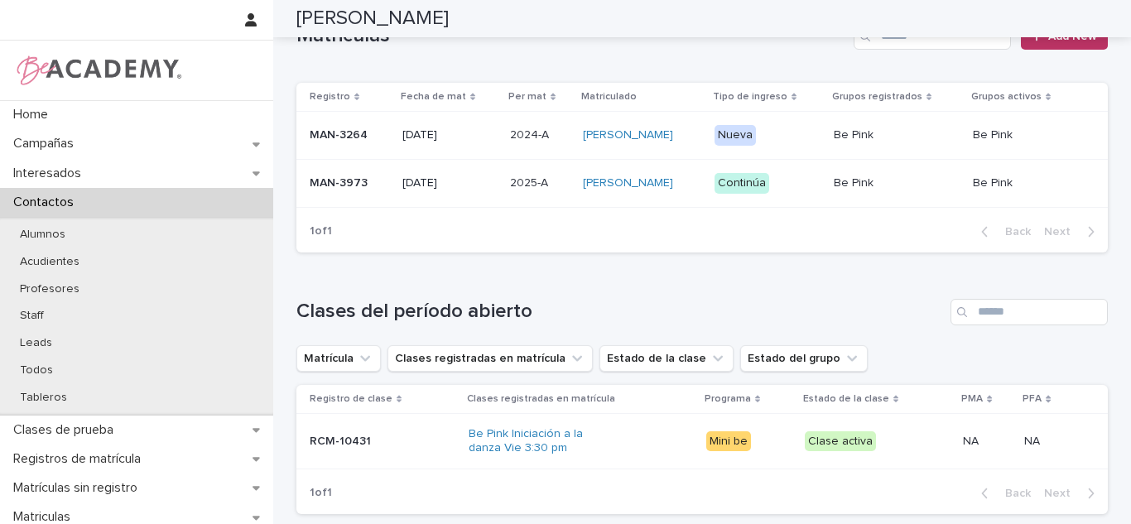
click at [504, 207] on td "2025-A 2025-A" at bounding box center [540, 183] width 73 height 48
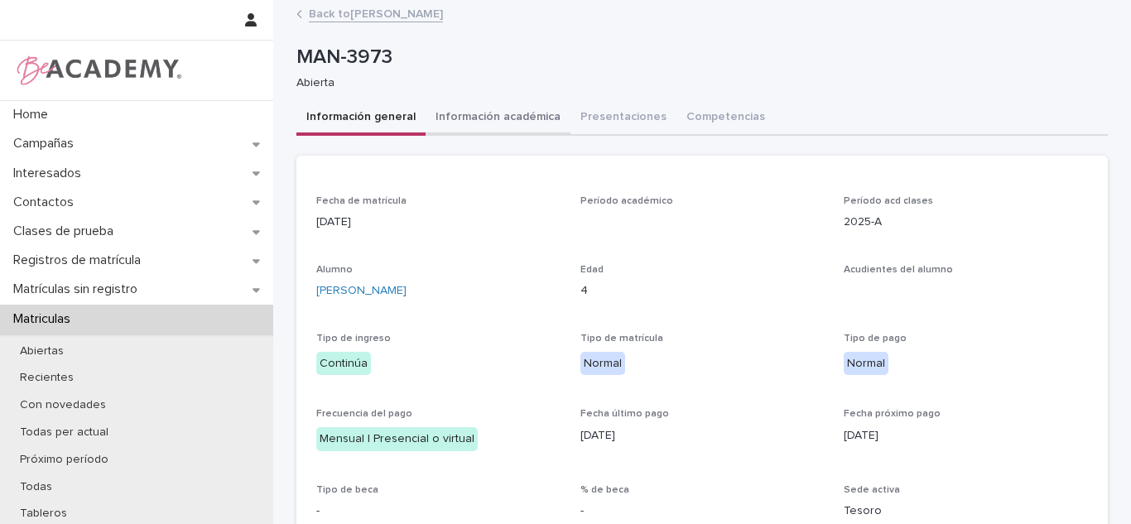
click at [520, 128] on button "Información académica" at bounding box center [498, 118] width 145 height 35
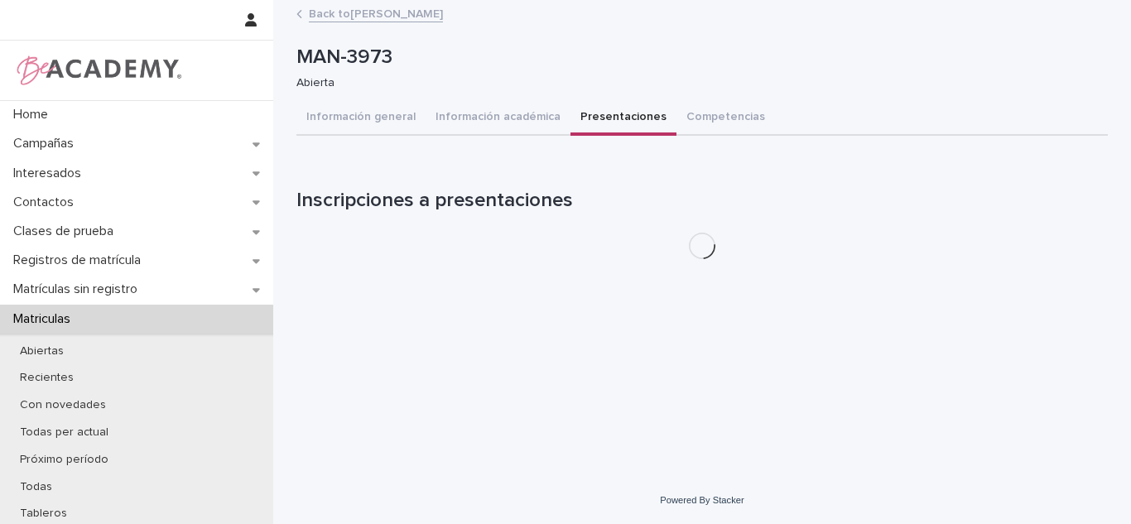
click at [592, 125] on button "Presentaciones" at bounding box center [624, 118] width 106 height 35
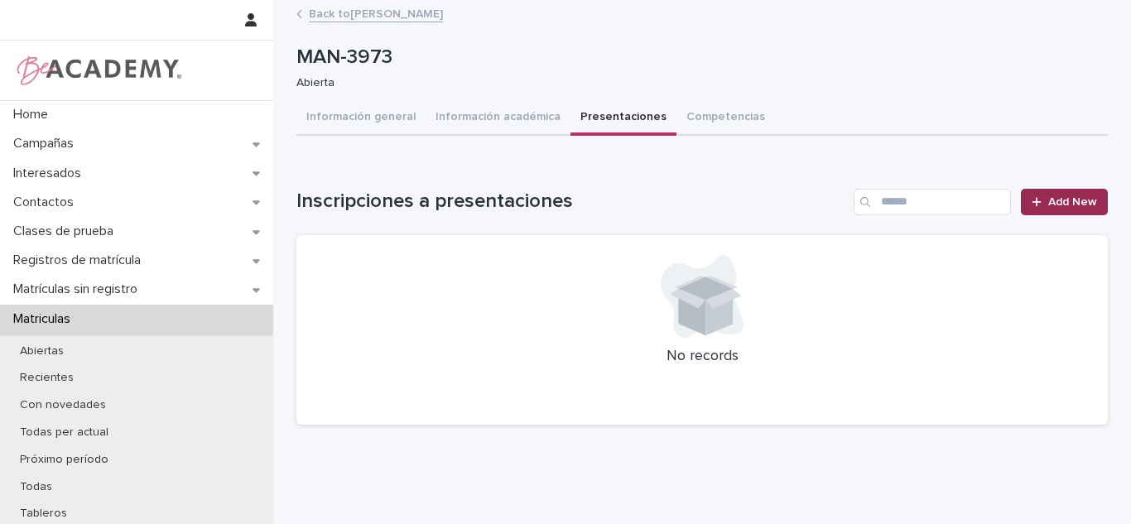
click at [1087, 206] on span "Add New" at bounding box center [1073, 202] width 49 height 12
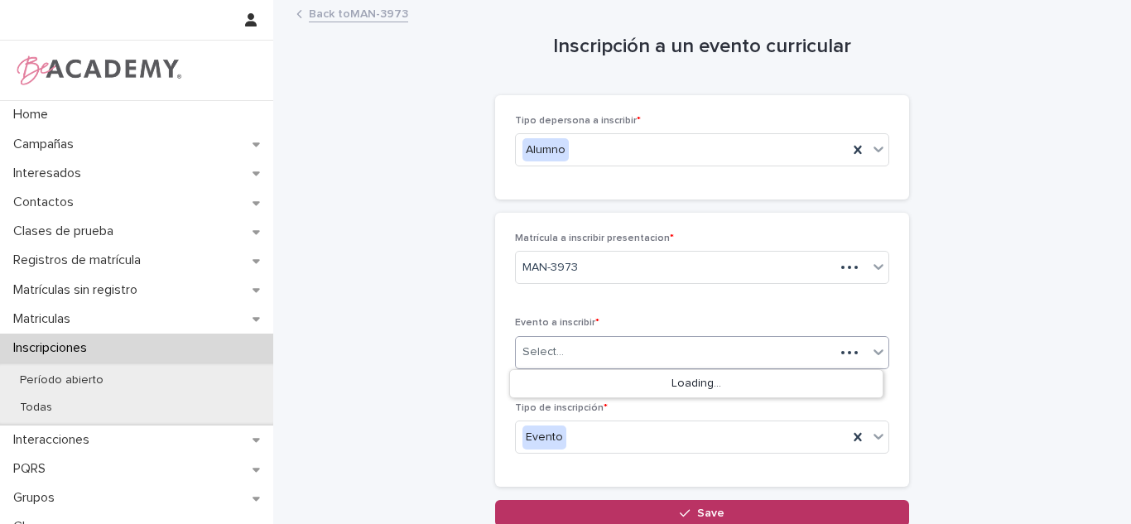
click at [566, 356] on div "Select..." at bounding box center [675, 352] width 319 height 27
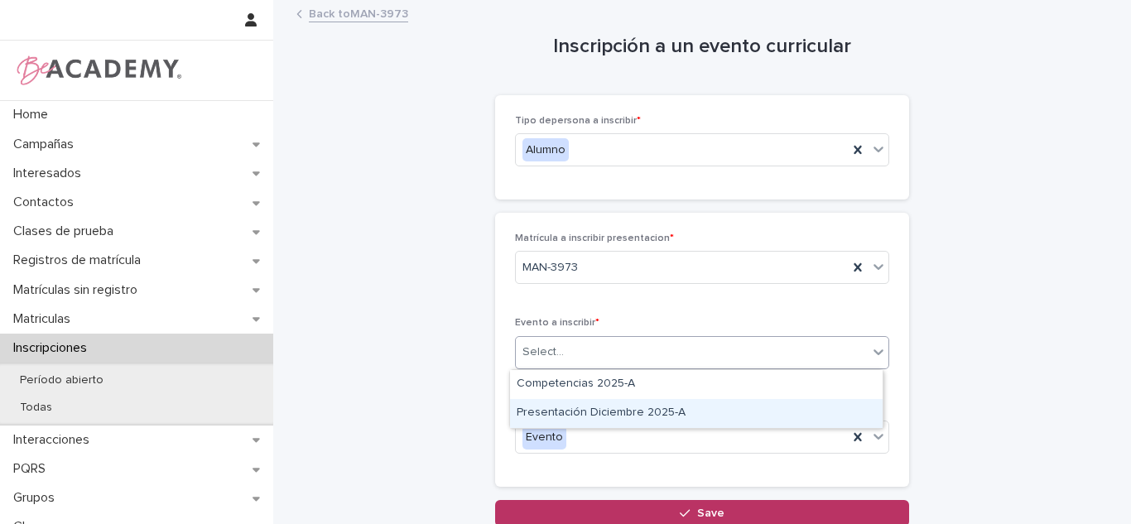
click at [566, 410] on div "Presentación Diciembre 2025-A" at bounding box center [696, 413] width 373 height 29
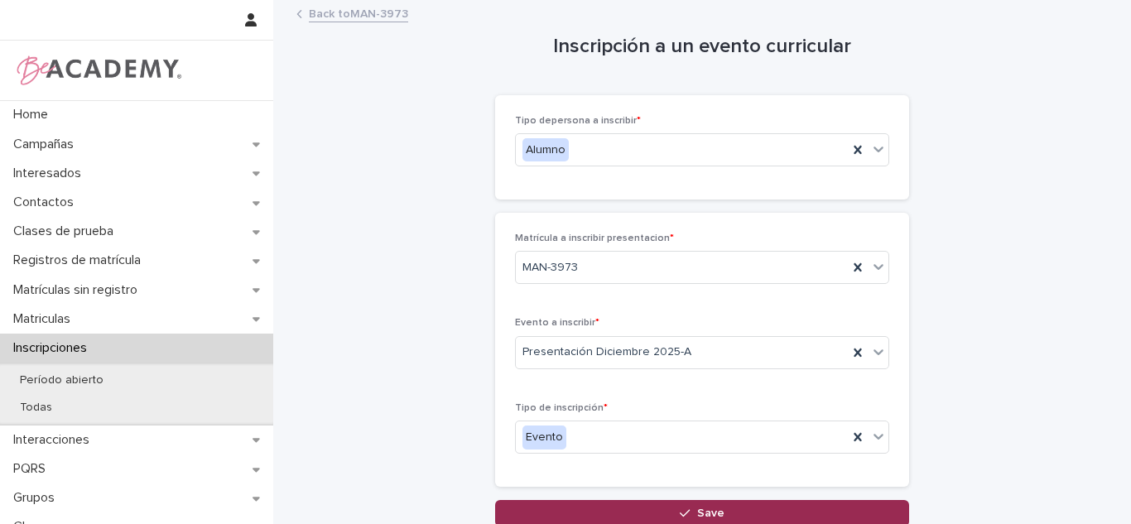
click at [696, 504] on button "Save" at bounding box center [702, 513] width 414 height 27
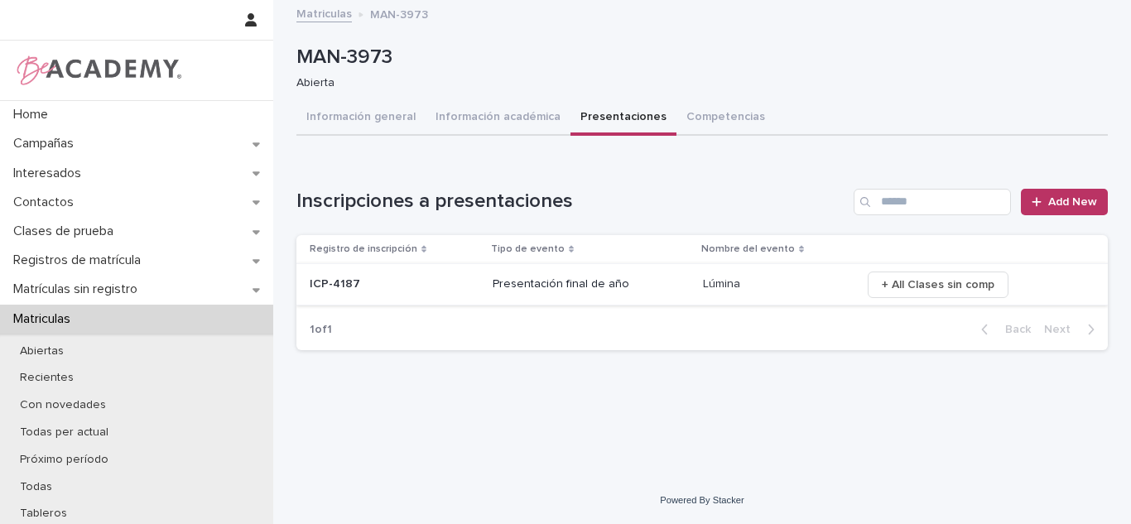
click at [911, 283] on span "+ All Clases sin comp" at bounding box center [938, 285] width 113 height 17
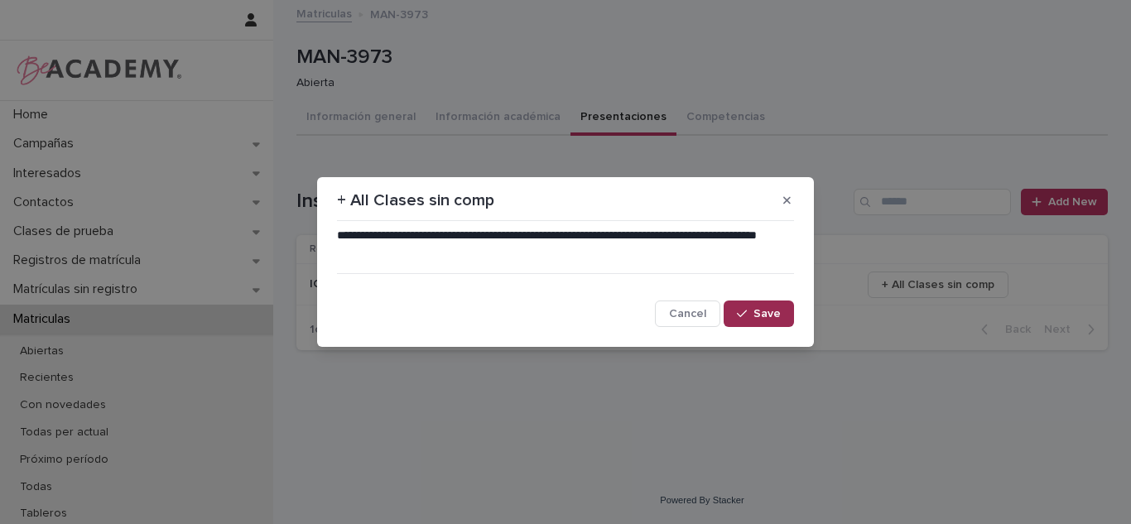
click at [753, 316] on div "button" at bounding box center [745, 314] width 17 height 12
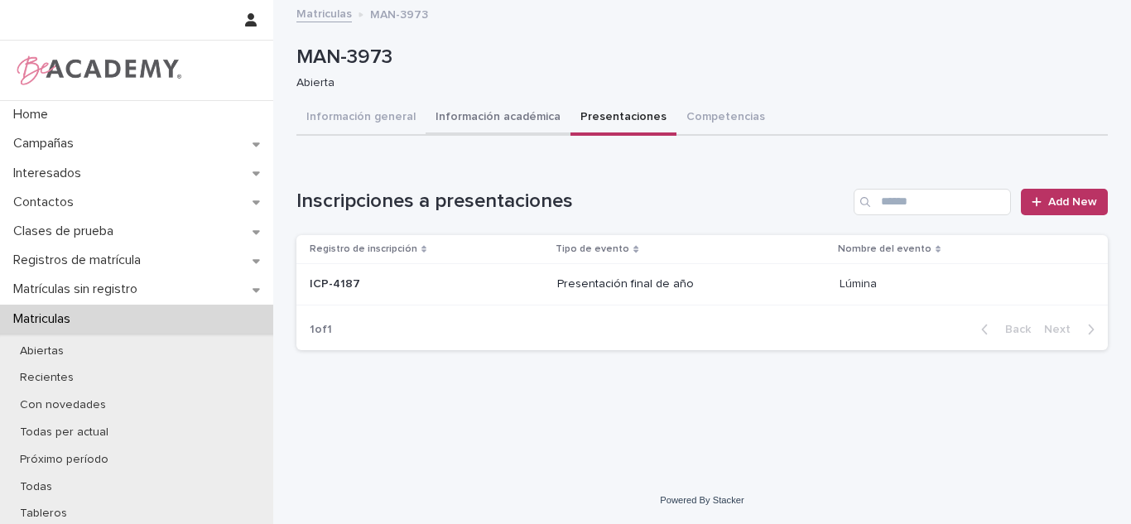
click at [528, 126] on button "Información académica" at bounding box center [498, 118] width 145 height 35
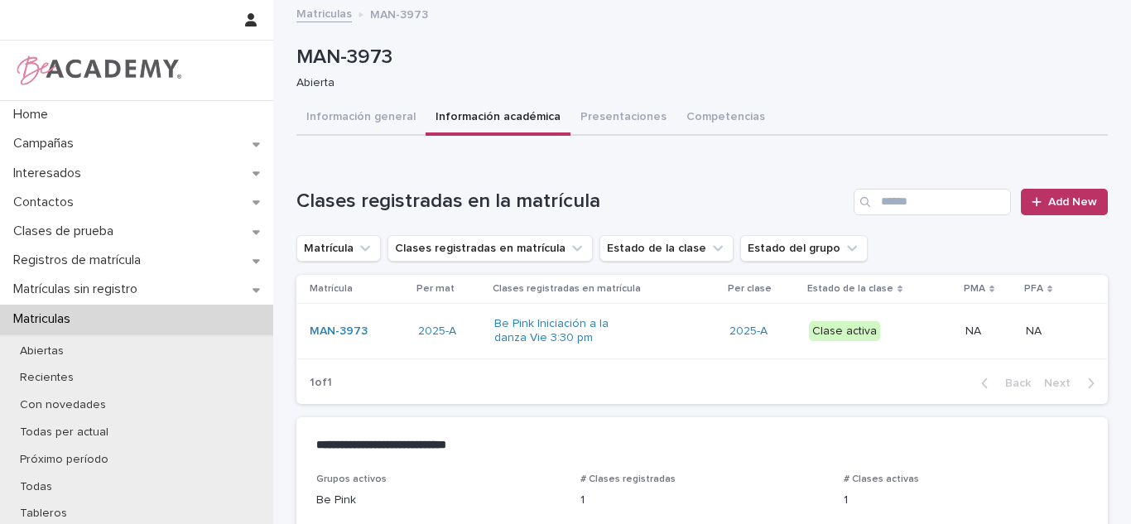
click at [606, 121] on button "Presentaciones" at bounding box center [624, 118] width 106 height 35
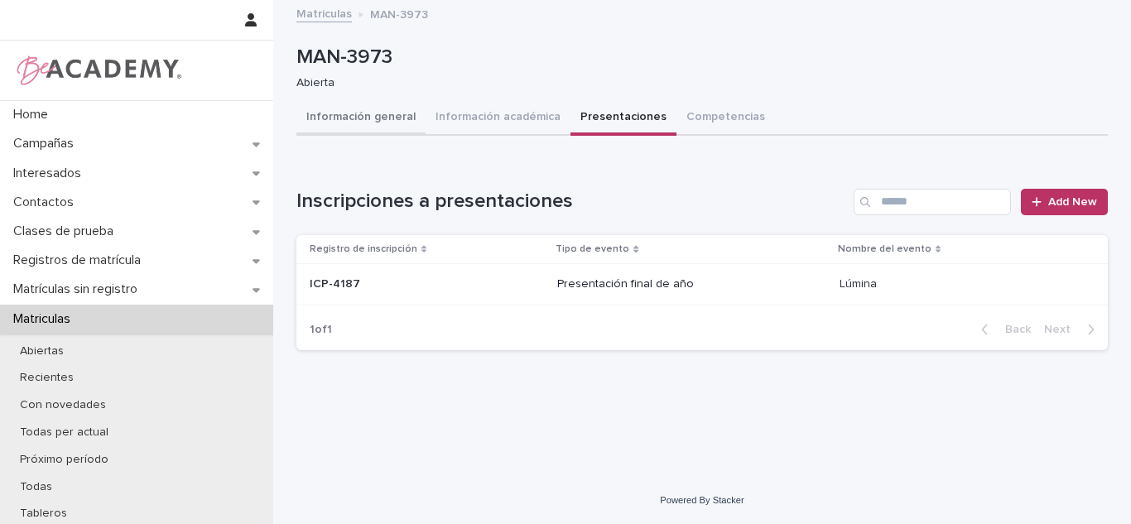
click at [369, 111] on button "Información general" at bounding box center [361, 118] width 129 height 35
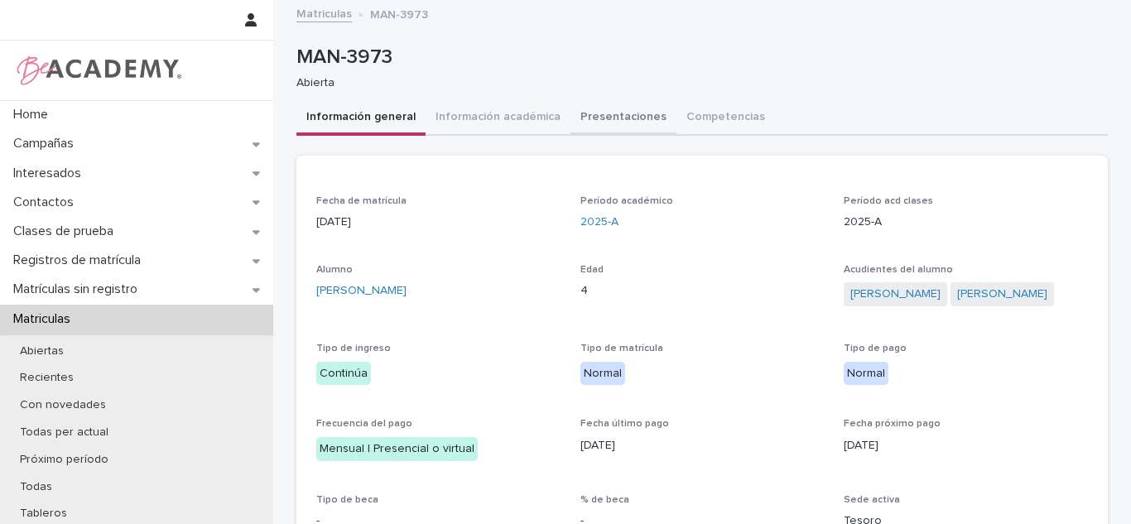
click at [578, 116] on button "Presentaciones" at bounding box center [624, 118] width 106 height 35
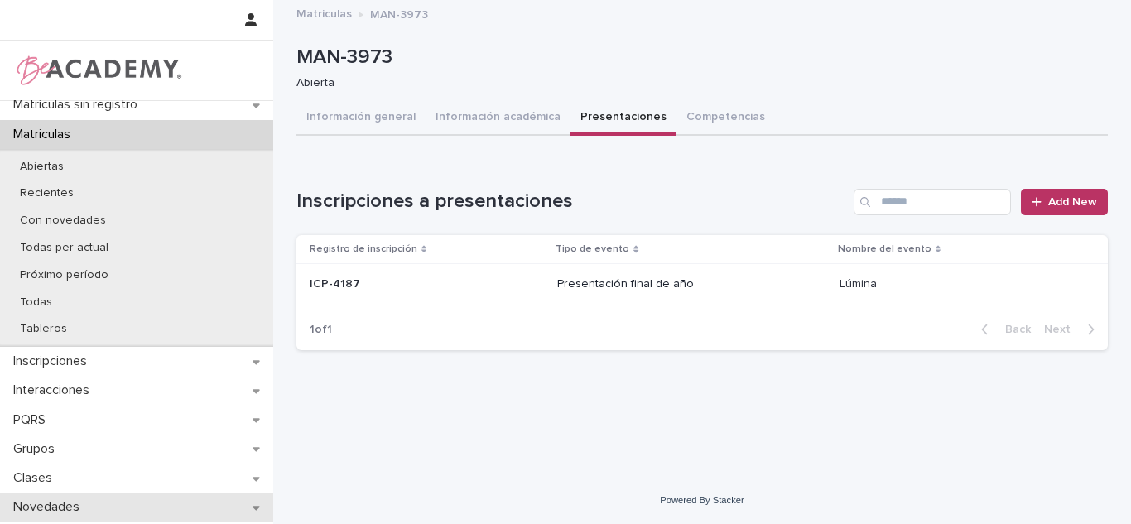
scroll to position [243, 0]
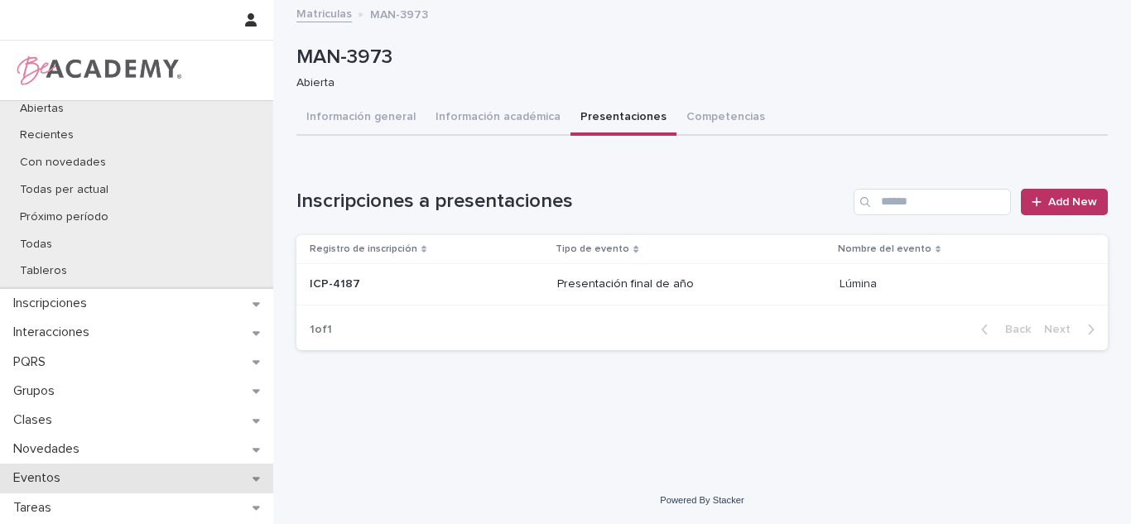
click at [92, 466] on div "Eventos" at bounding box center [136, 478] width 273 height 29
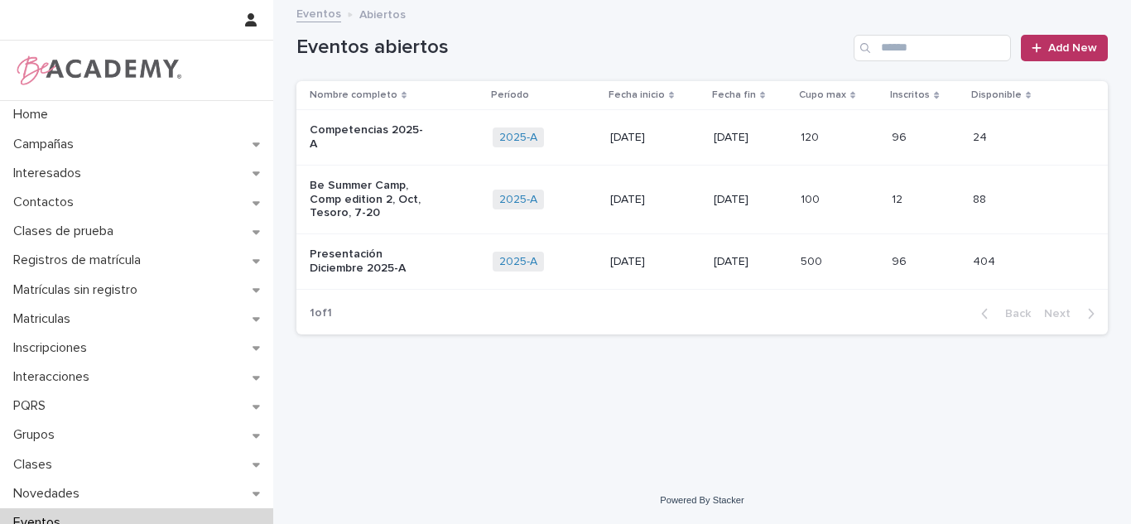
click at [426, 258] on p "Presentación Diciembre 2025-A" at bounding box center [369, 262] width 118 height 28
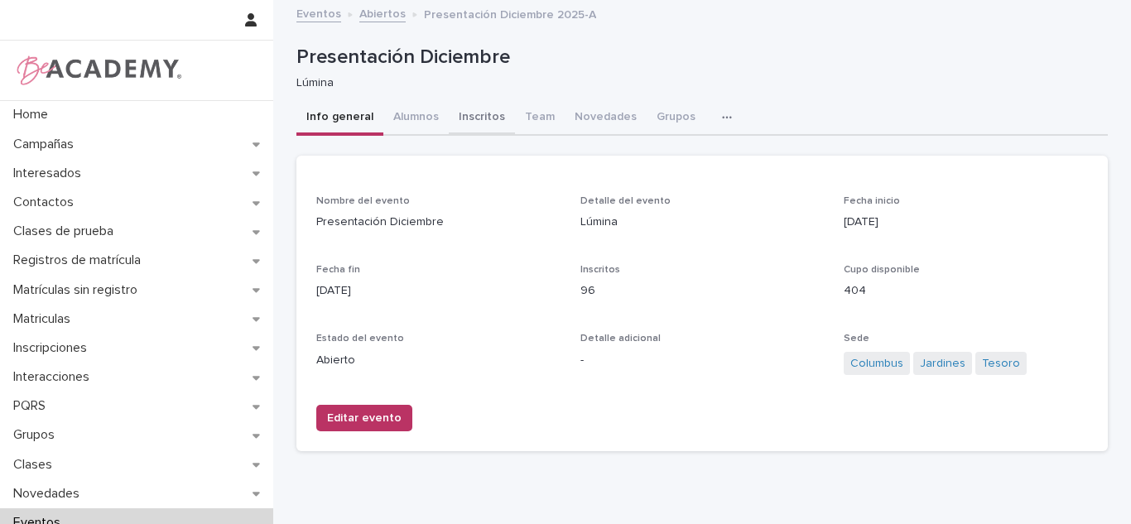
click at [469, 122] on button "Inscritos" at bounding box center [482, 118] width 66 height 35
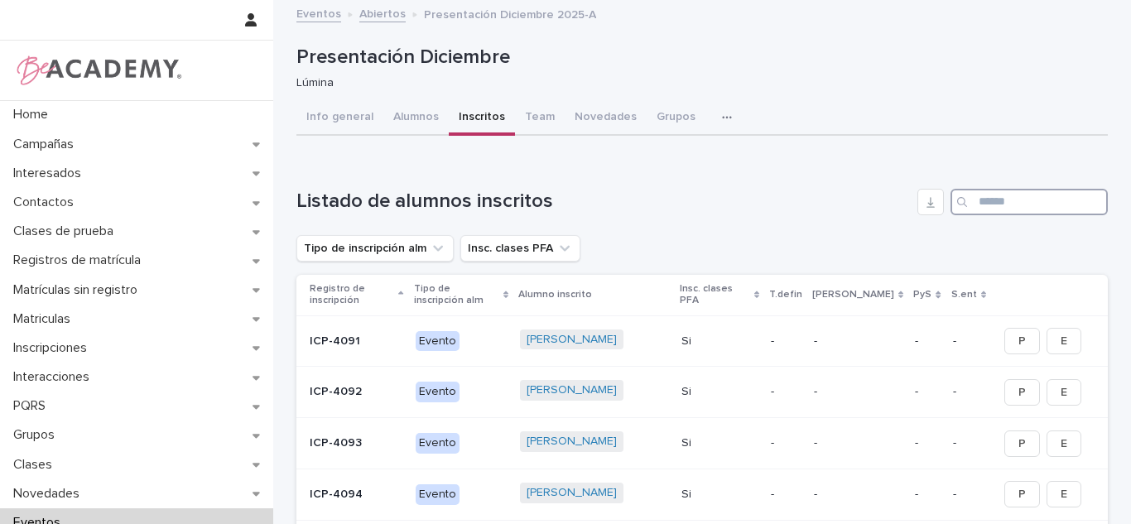
click at [1029, 194] on input "Search" at bounding box center [1029, 202] width 157 height 27
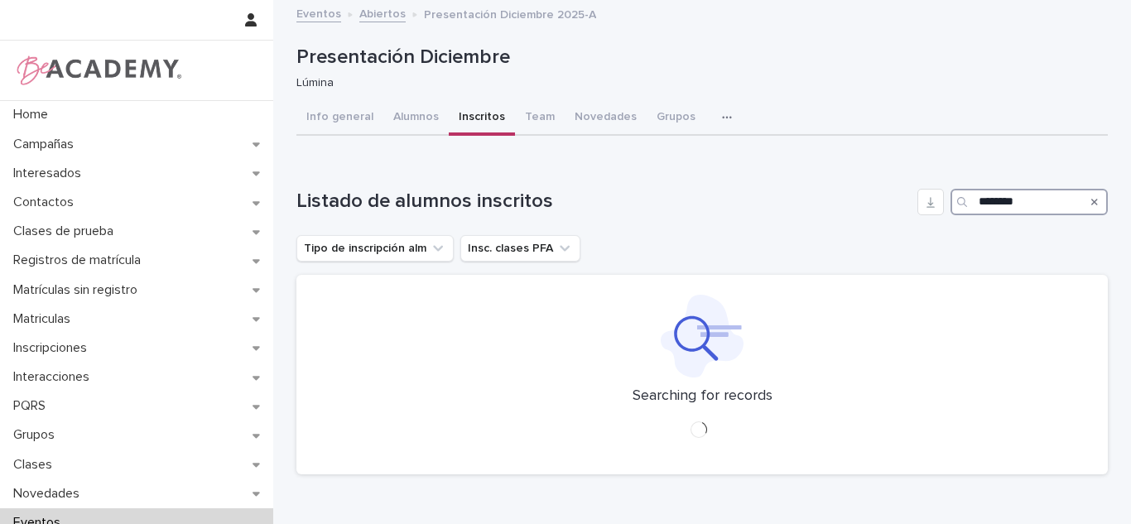
type input "********"
click at [987, 228] on div "Listado de alumnos inscritos ******** Tipo de inscripción alm Insc. clases PFA …" at bounding box center [703, 332] width 812 height 287
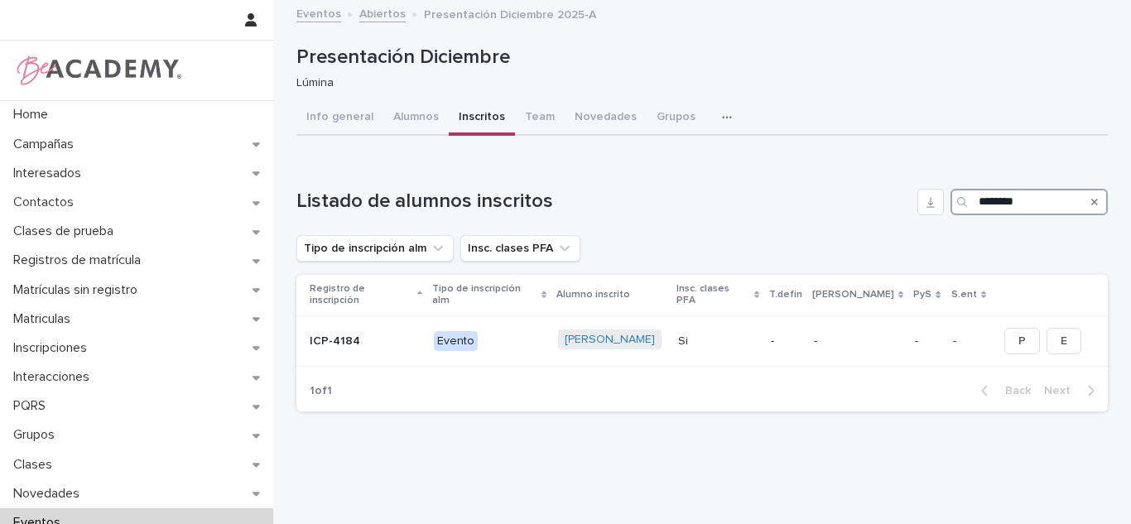
click at [993, 205] on input "********" at bounding box center [1029, 202] width 157 height 27
